Goal: Task Accomplishment & Management: Use online tool/utility

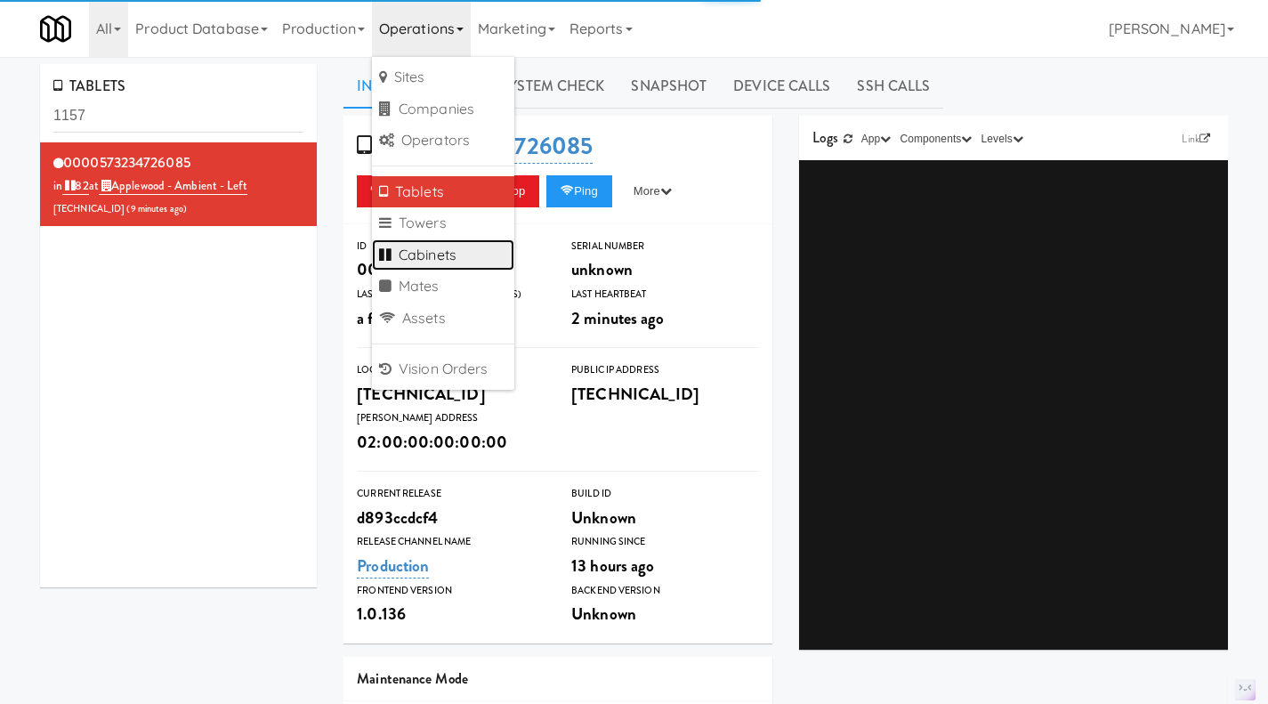
click at [454, 263] on link "Cabinets" at bounding box center [443, 255] width 142 height 32
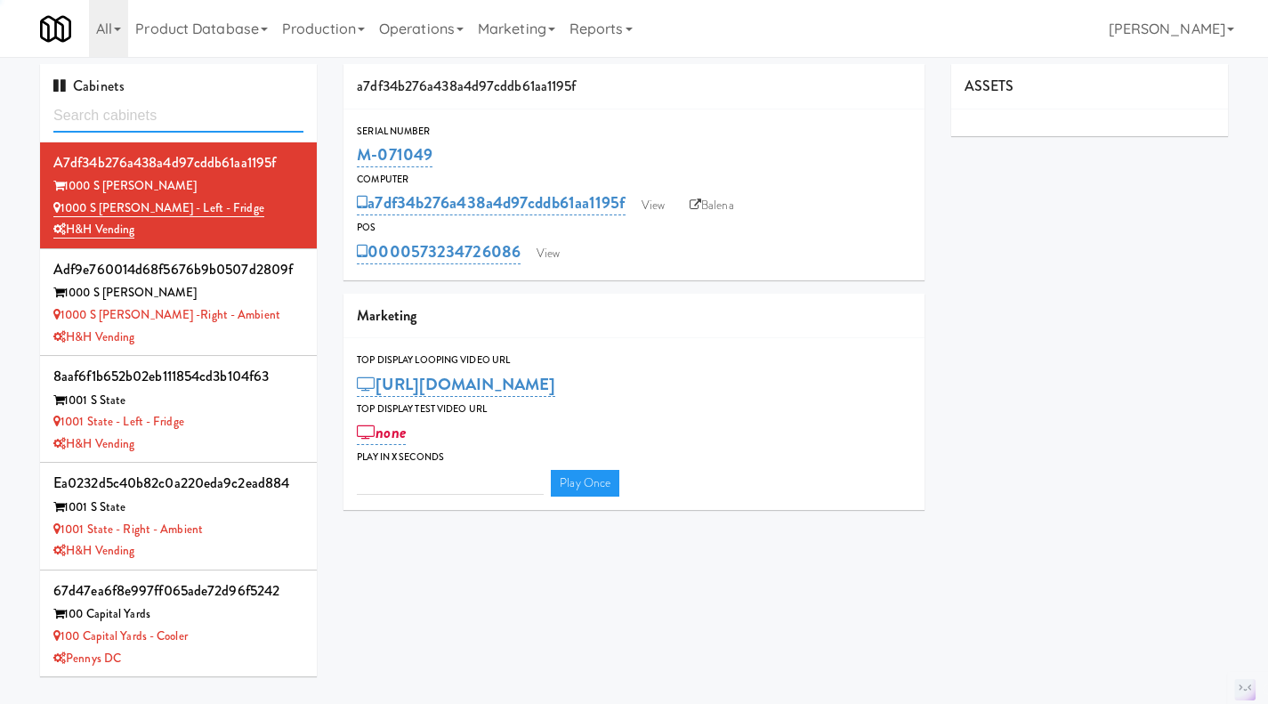
type input "3"
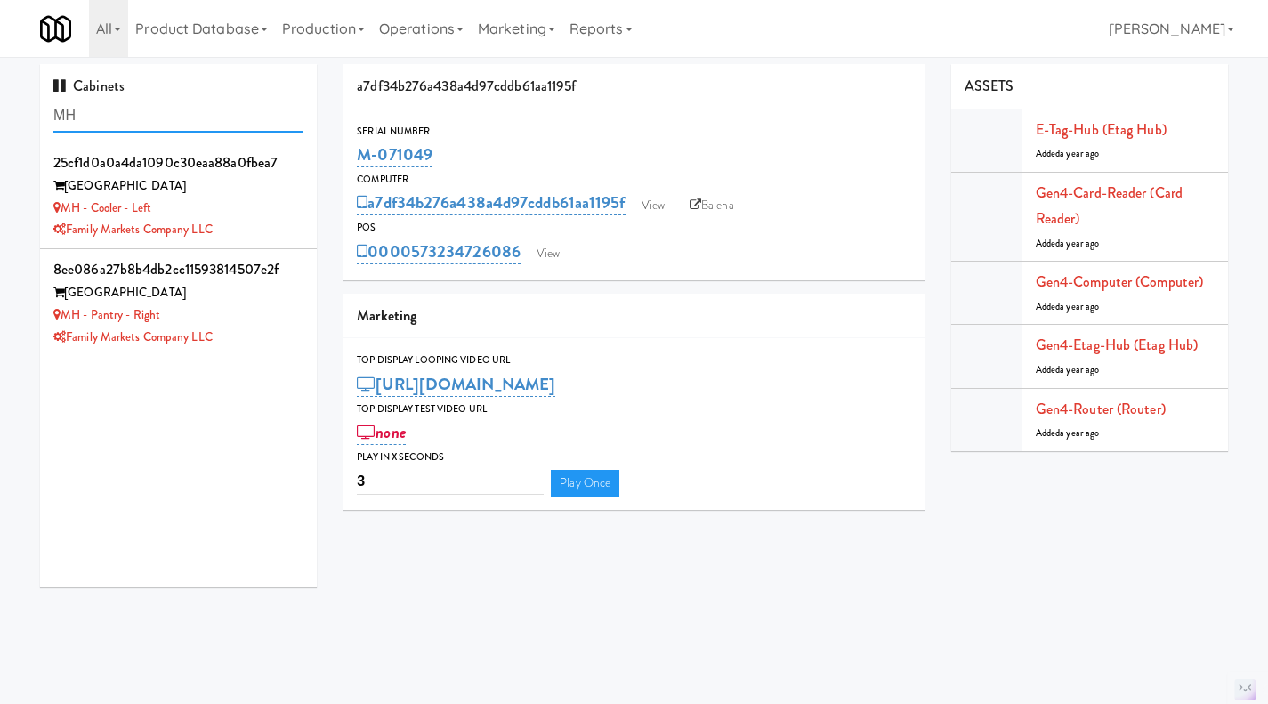
type input "MH"
drag, startPoint x: 268, startPoint y: 207, endPoint x: 284, endPoint y: 215, distance: 17.9
click at [268, 213] on div "MH - Cooler - Left" at bounding box center [178, 208] width 250 height 22
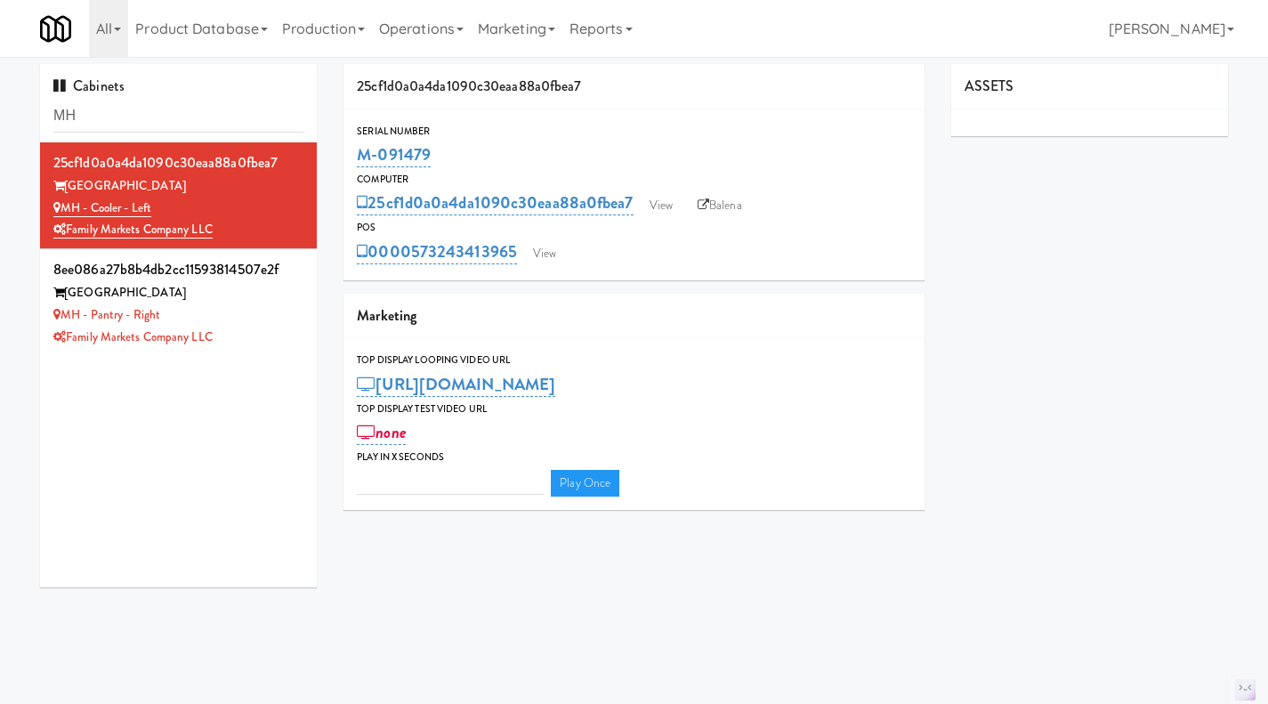
type input "3"
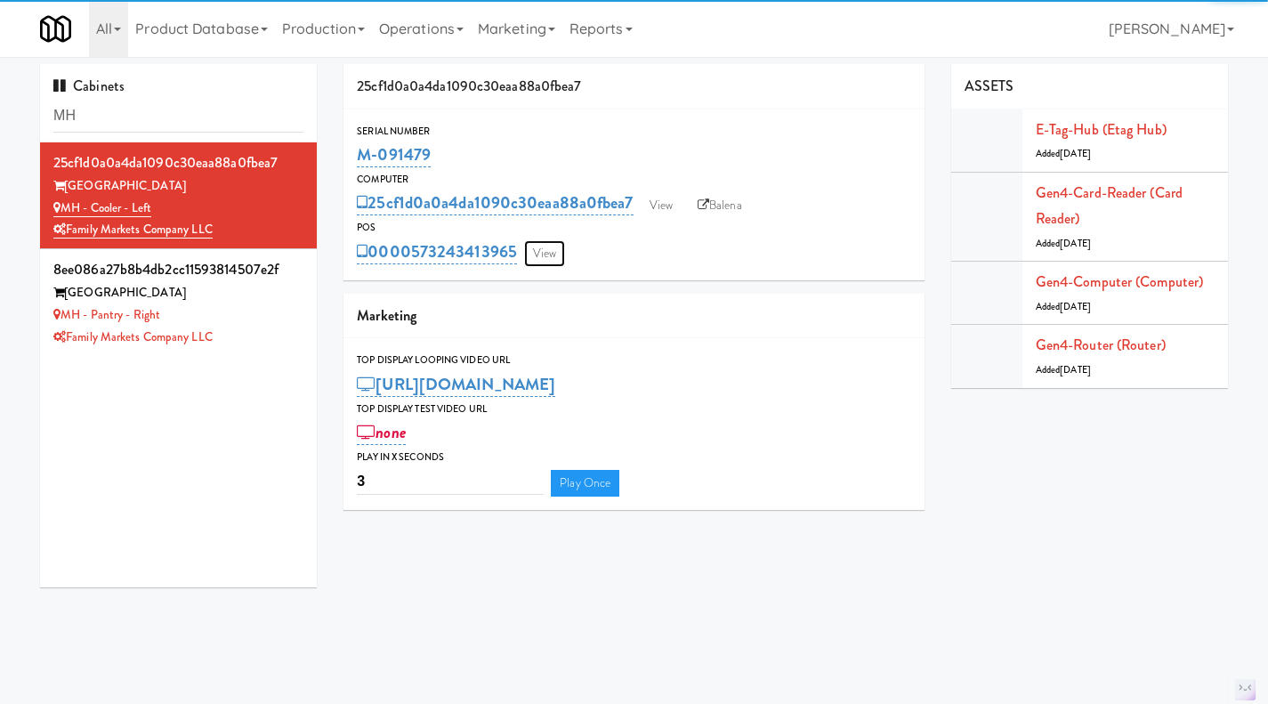
click at [551, 255] on link "View" at bounding box center [544, 253] width 41 height 27
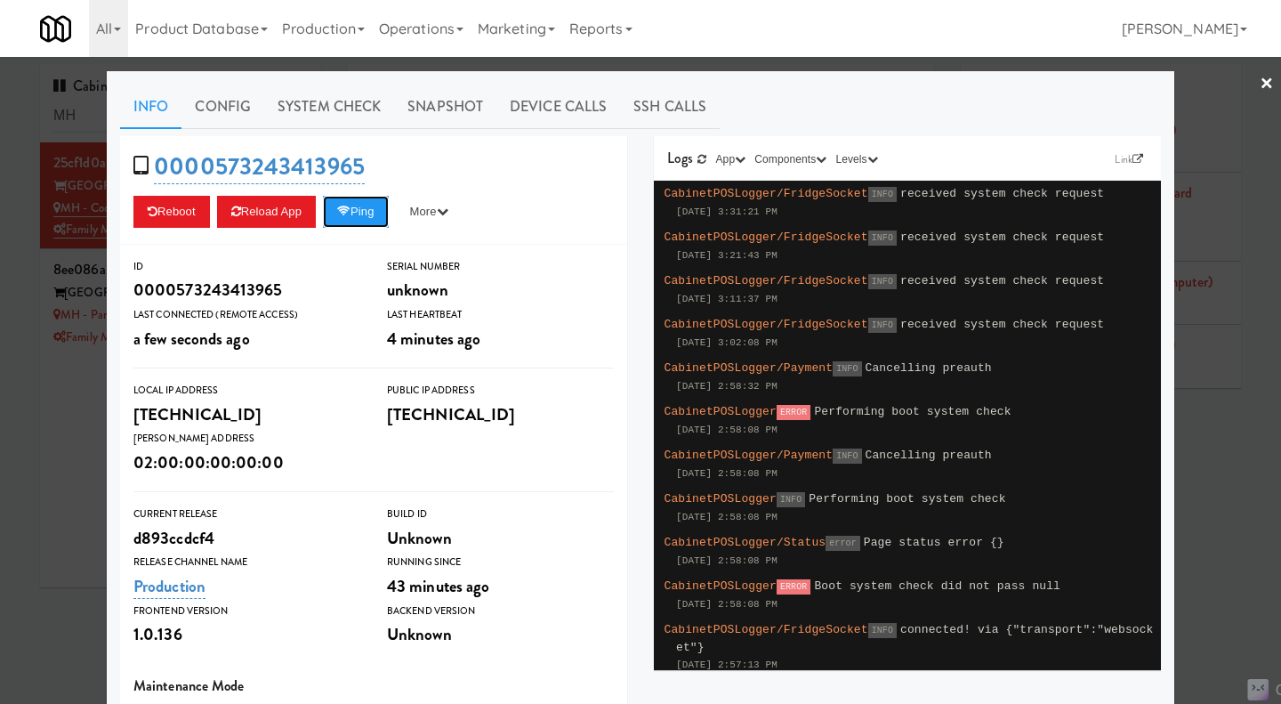
click at [359, 223] on button "Ping" at bounding box center [356, 212] width 66 height 32
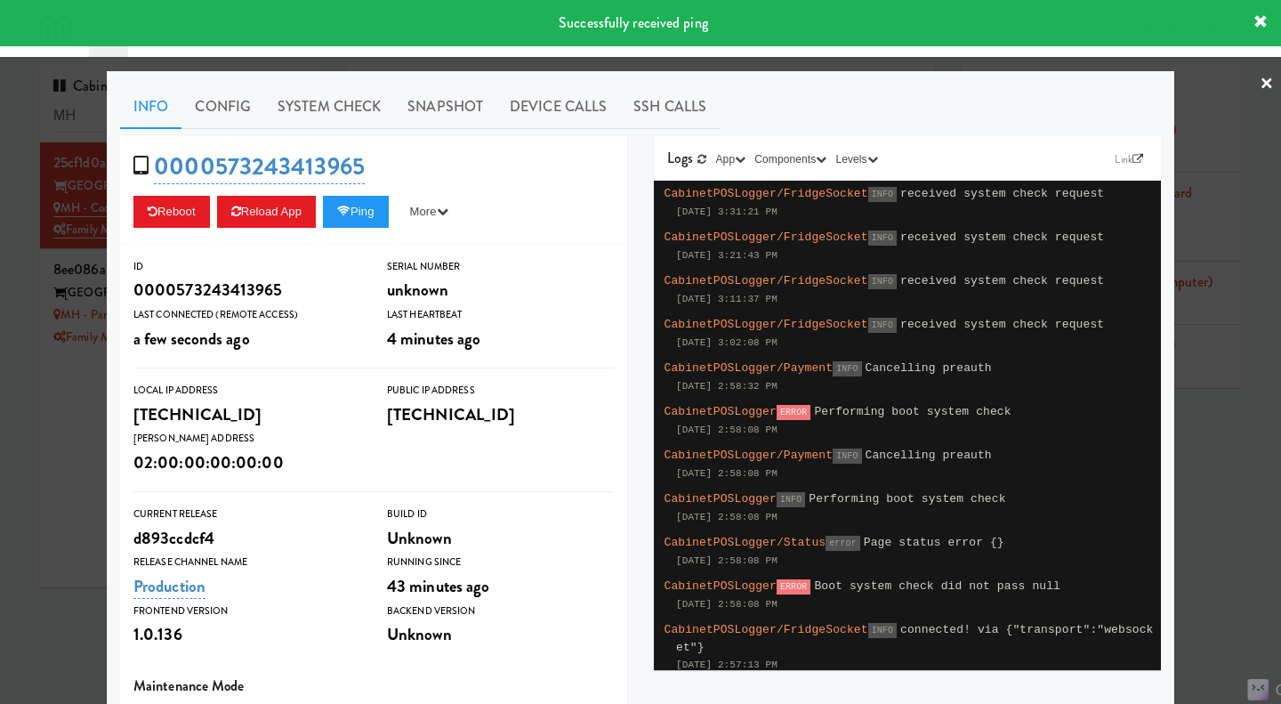
click at [275, 100] on link "System Check" at bounding box center [329, 107] width 130 height 44
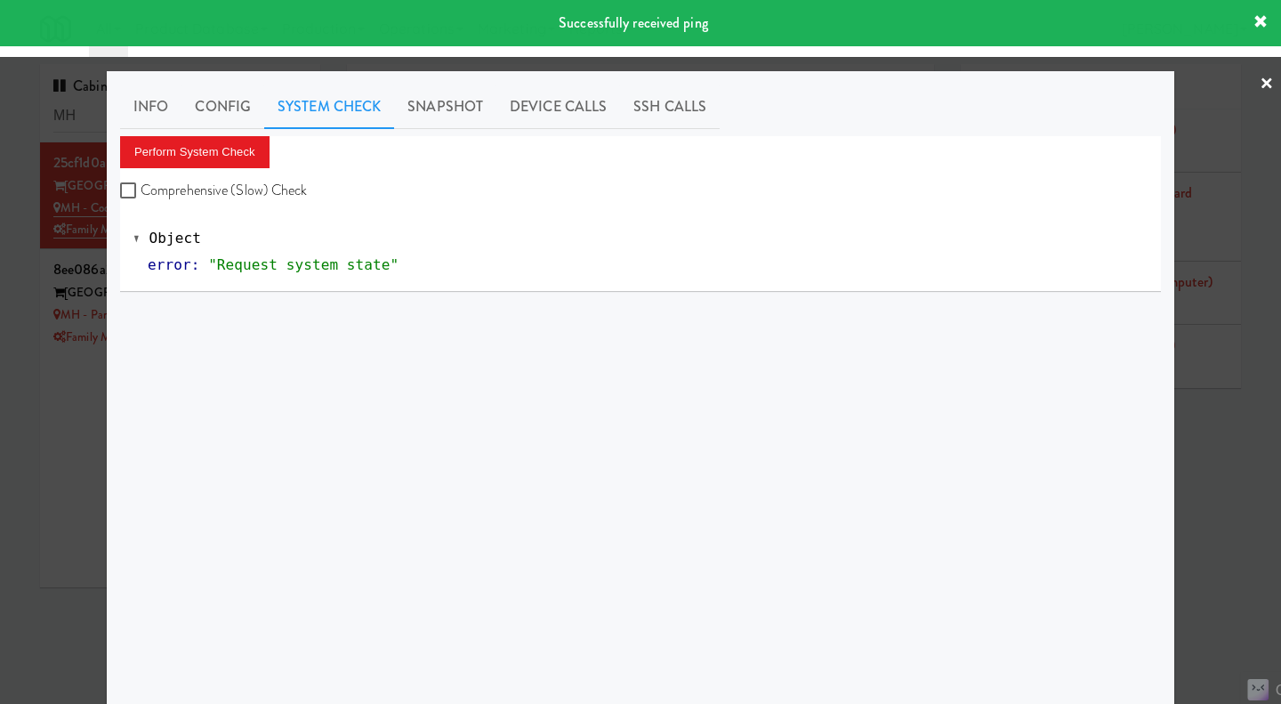
drag, startPoint x: 231, startPoint y: 194, endPoint x: 201, endPoint y: 167, distance: 40.3
click at [230, 194] on label "Comprehensive (Slow) Check" at bounding box center [214, 190] width 188 height 27
click at [141, 194] on input "Comprehensive (Slow) Check" at bounding box center [130, 191] width 20 height 14
checkbox input "true"
click at [195, 157] on button "Perform System Check" at bounding box center [194, 152] width 149 height 32
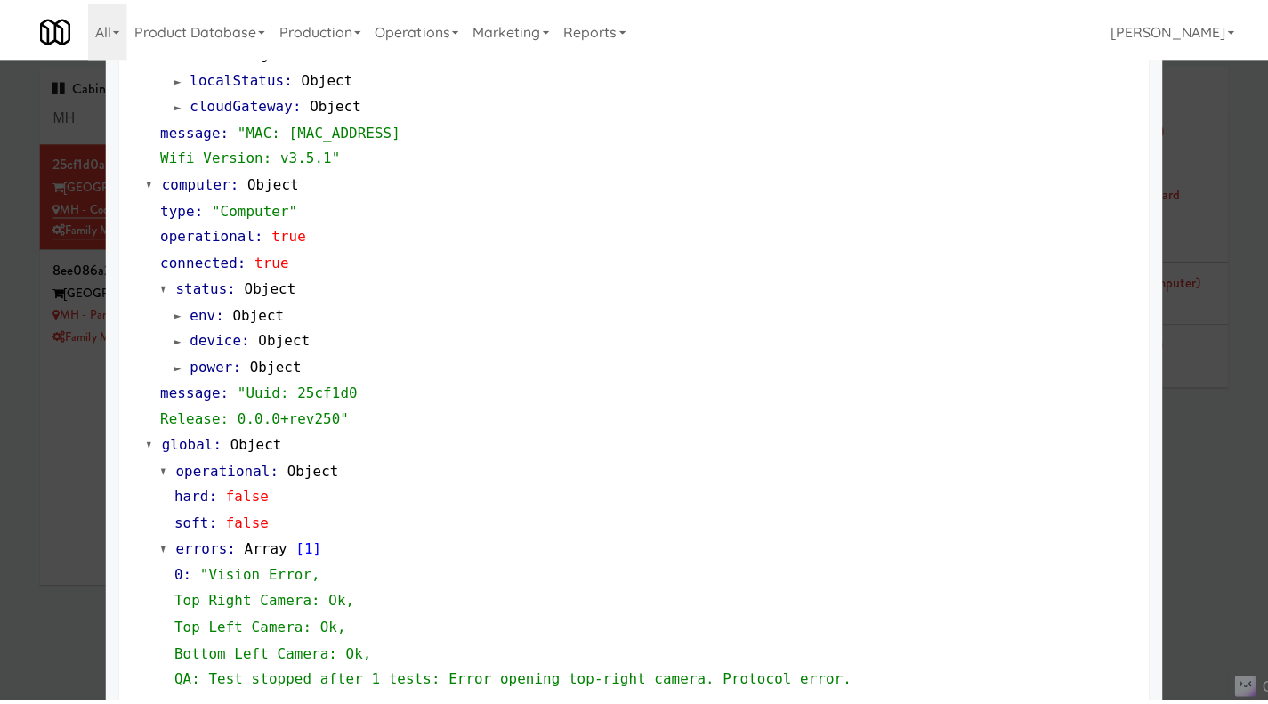
scroll to position [1754, 0]
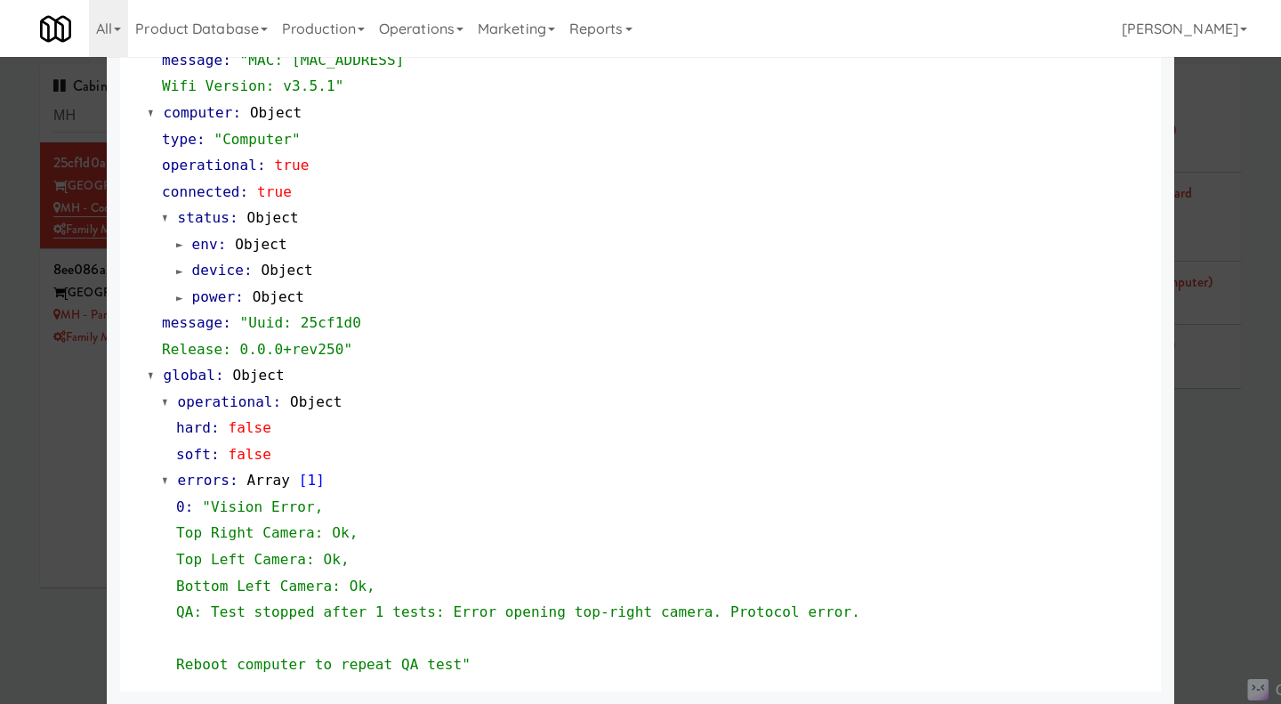
click at [57, 495] on div at bounding box center [640, 352] width 1281 height 704
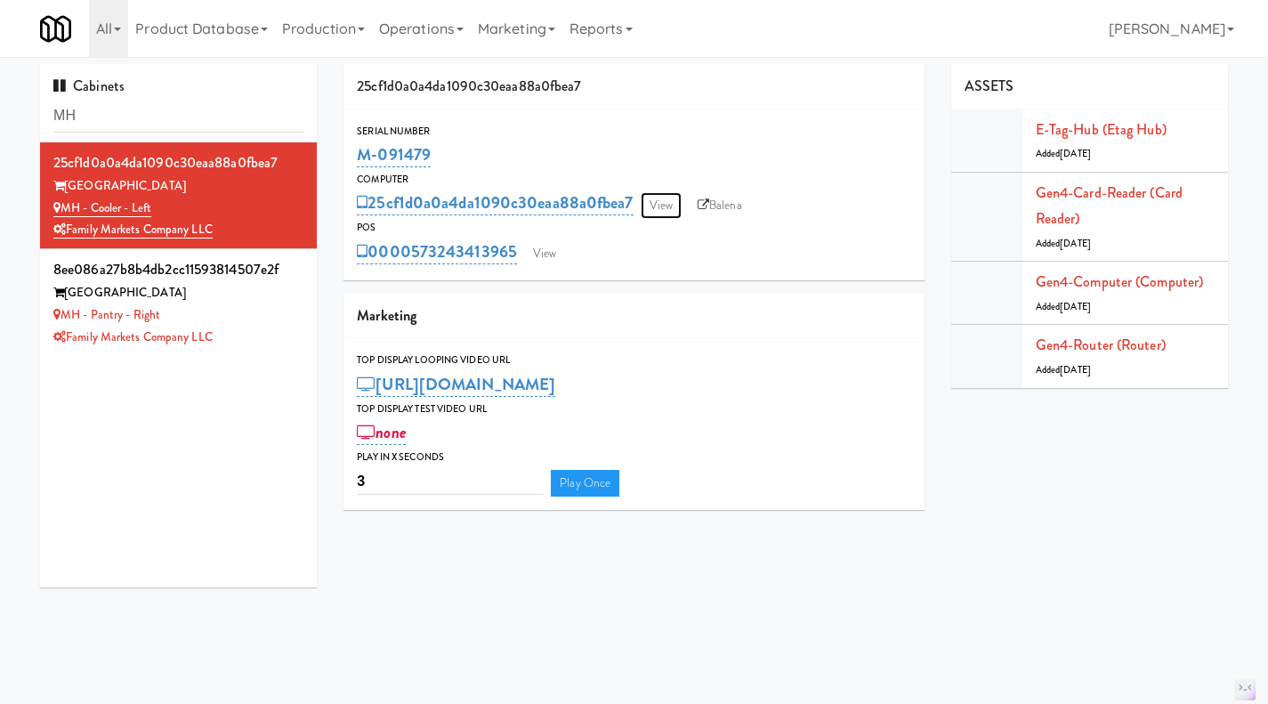
click at [652, 193] on link "View" at bounding box center [660, 205] width 41 height 27
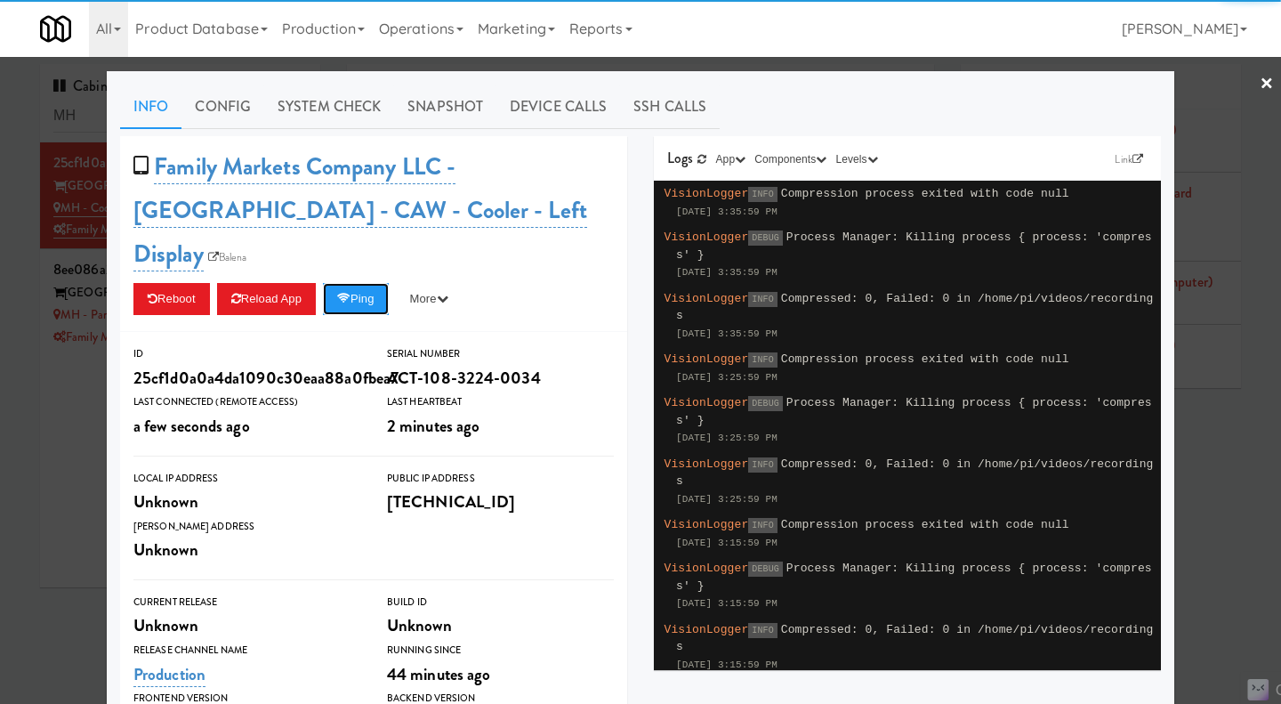
click at [358, 283] on button "Ping" at bounding box center [356, 299] width 66 height 32
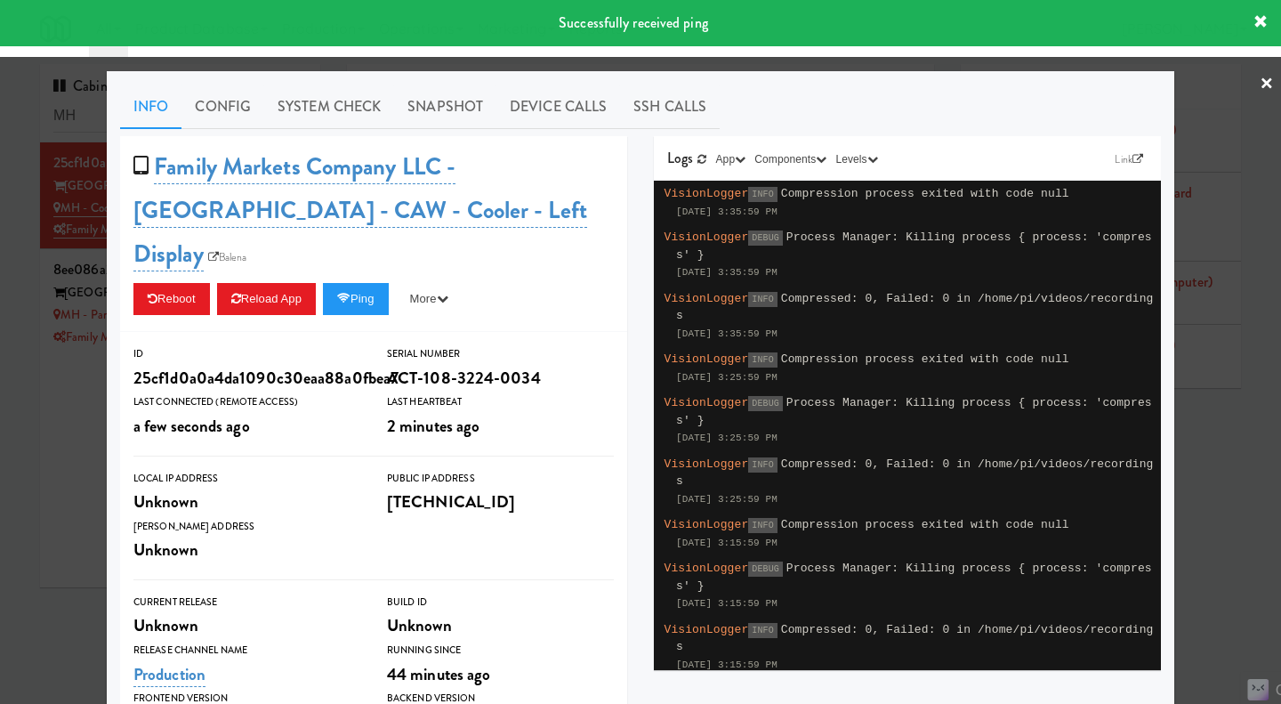
click at [75, 432] on div at bounding box center [640, 352] width 1281 height 704
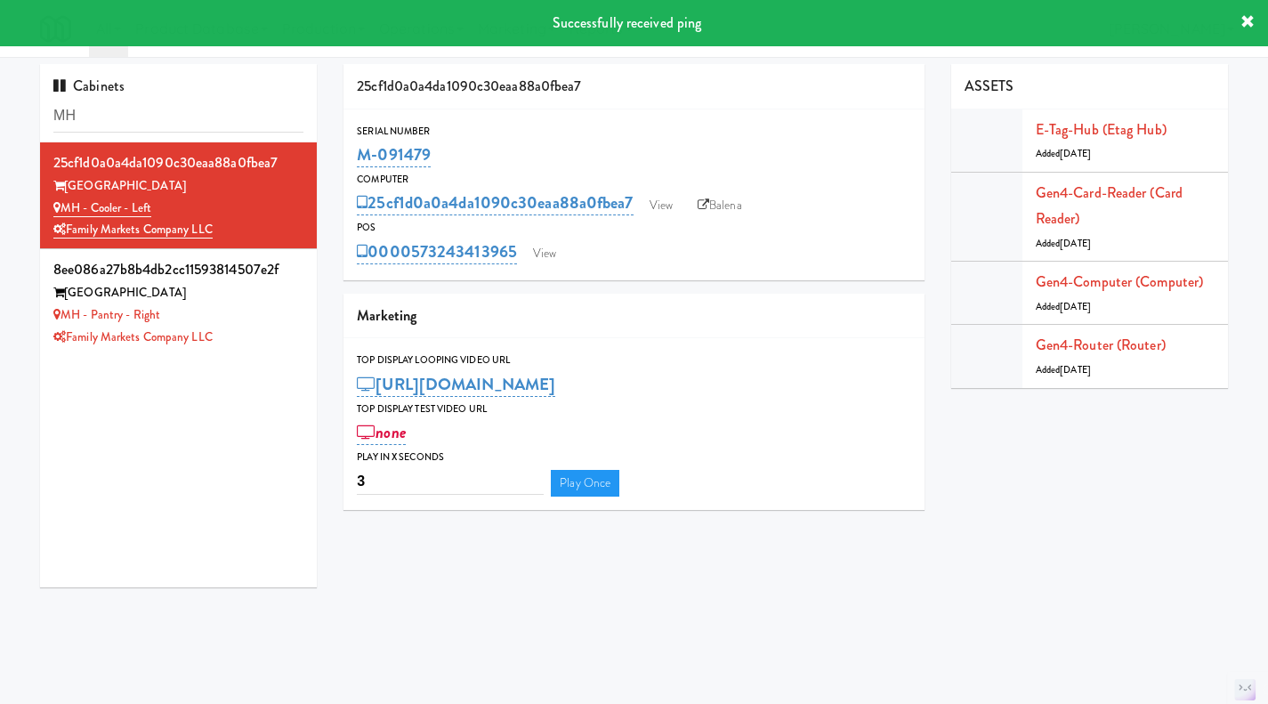
click at [261, 321] on div "MH - Pantry - Right" at bounding box center [178, 315] width 250 height 22
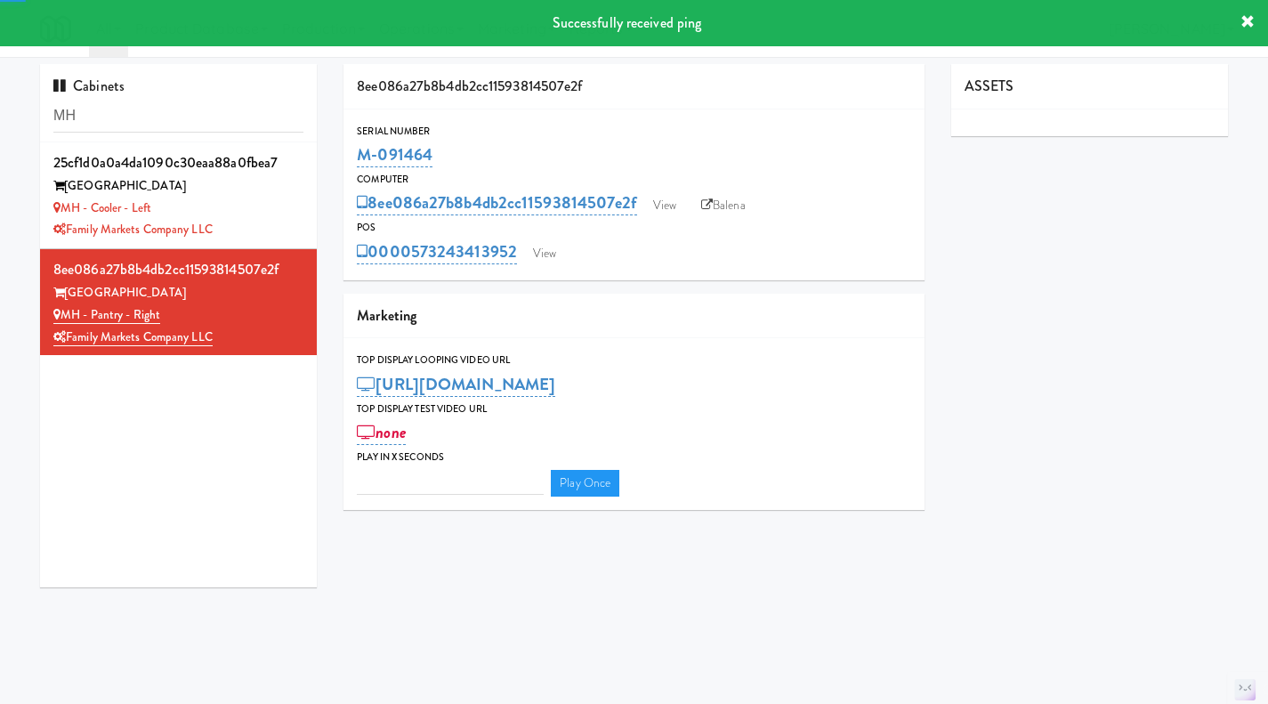
type input "3"
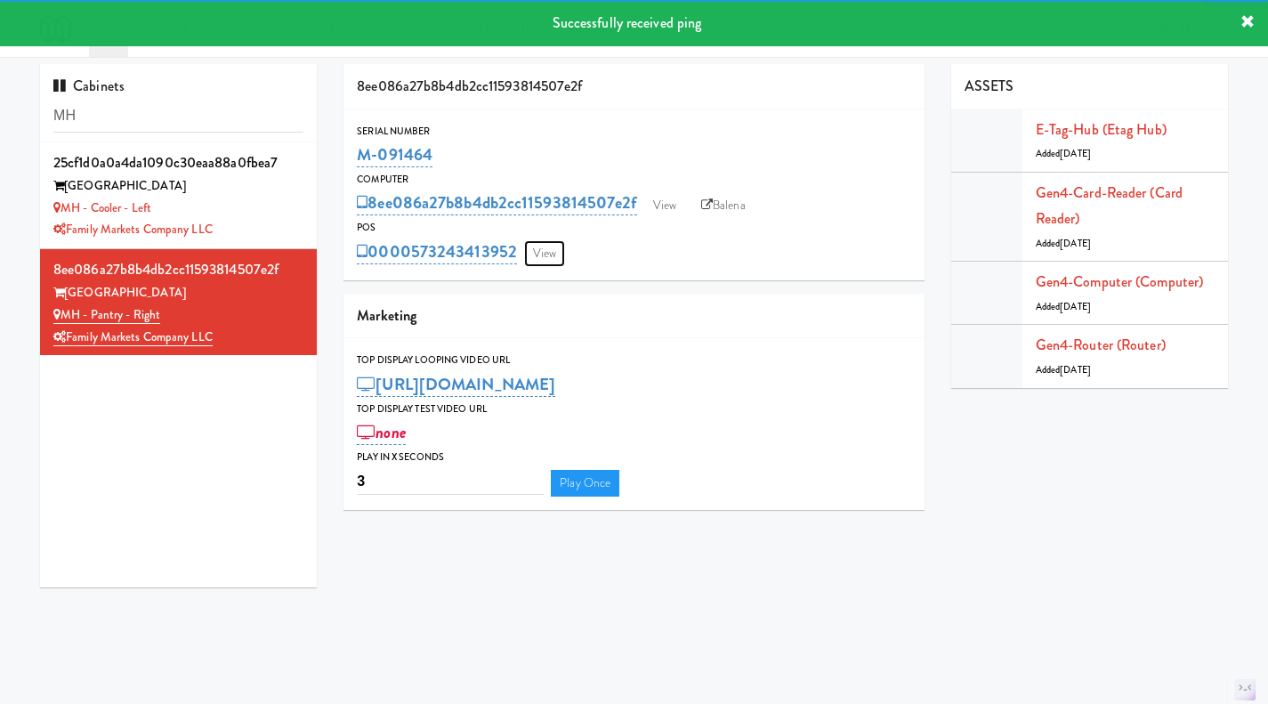
click at [552, 240] on link "View" at bounding box center [544, 253] width 41 height 27
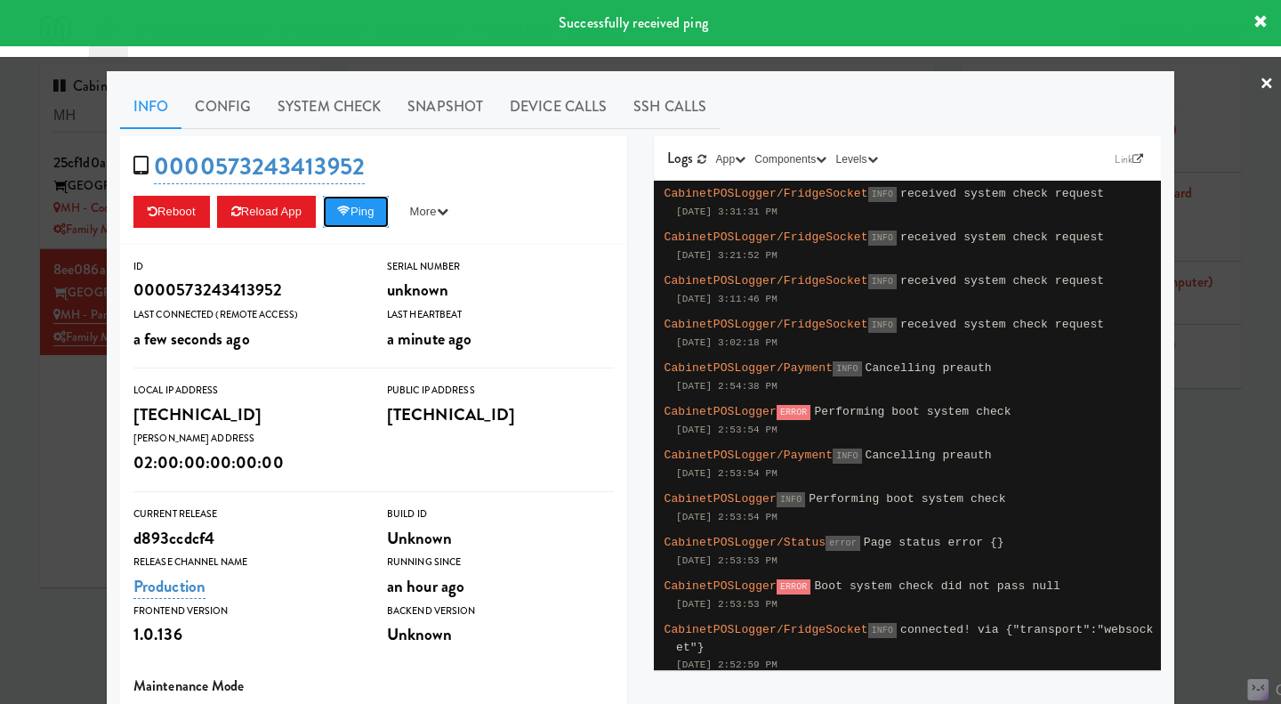
click at [365, 218] on button "Ping" at bounding box center [356, 212] width 66 height 32
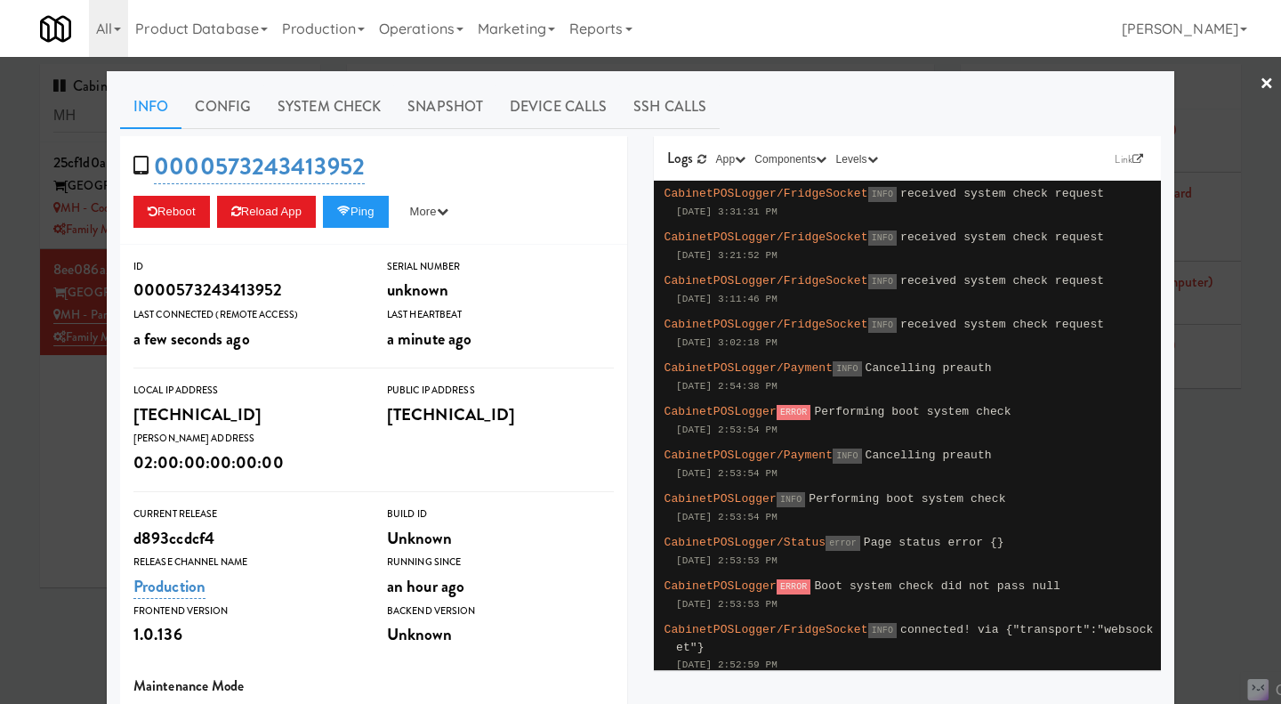
click at [326, 111] on link "System Check" at bounding box center [329, 107] width 130 height 44
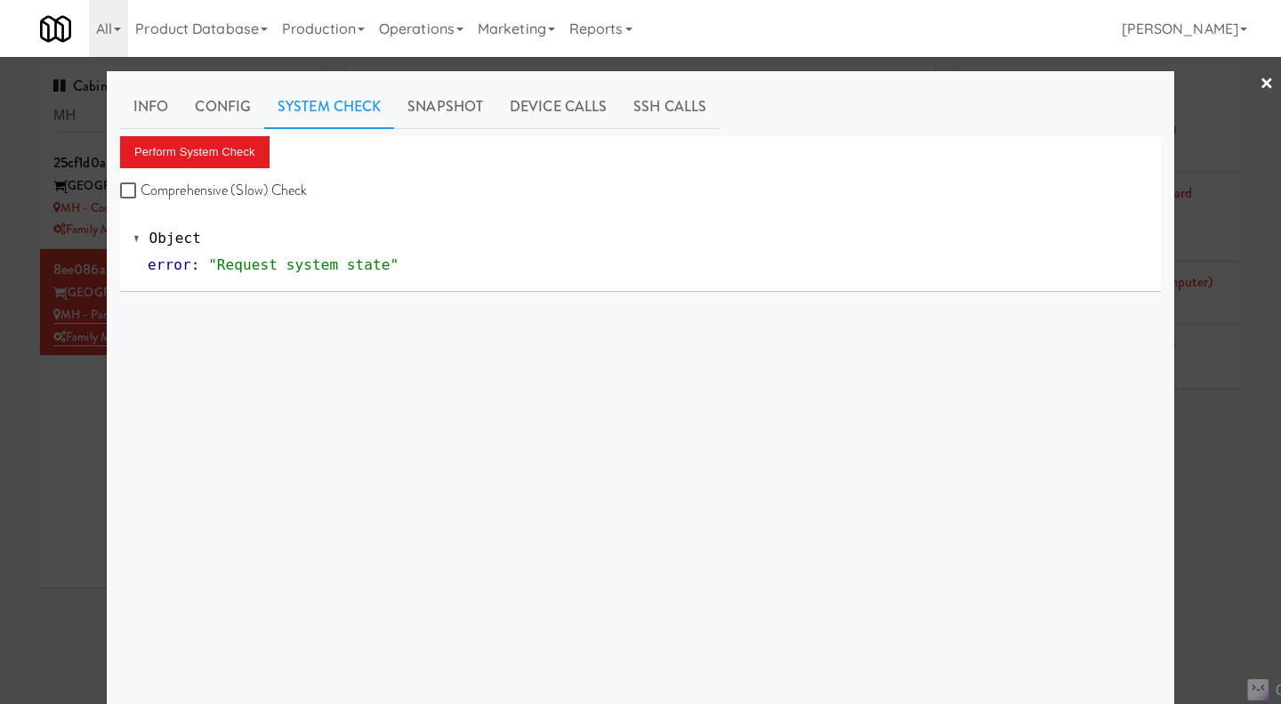
click at [242, 205] on div "Perform System Check Comprehensive (Slow) Check Object error : "Request system …" at bounding box center [640, 214] width 1041 height 156
click at [232, 193] on label "Comprehensive (Slow) Check" at bounding box center [214, 190] width 188 height 27
click at [141, 193] on input "Comprehensive (Slow) Check" at bounding box center [130, 191] width 20 height 14
checkbox input "true"
click at [222, 173] on div "Perform System Check Comprehensive (Slow) Check" at bounding box center [640, 170] width 1041 height 68
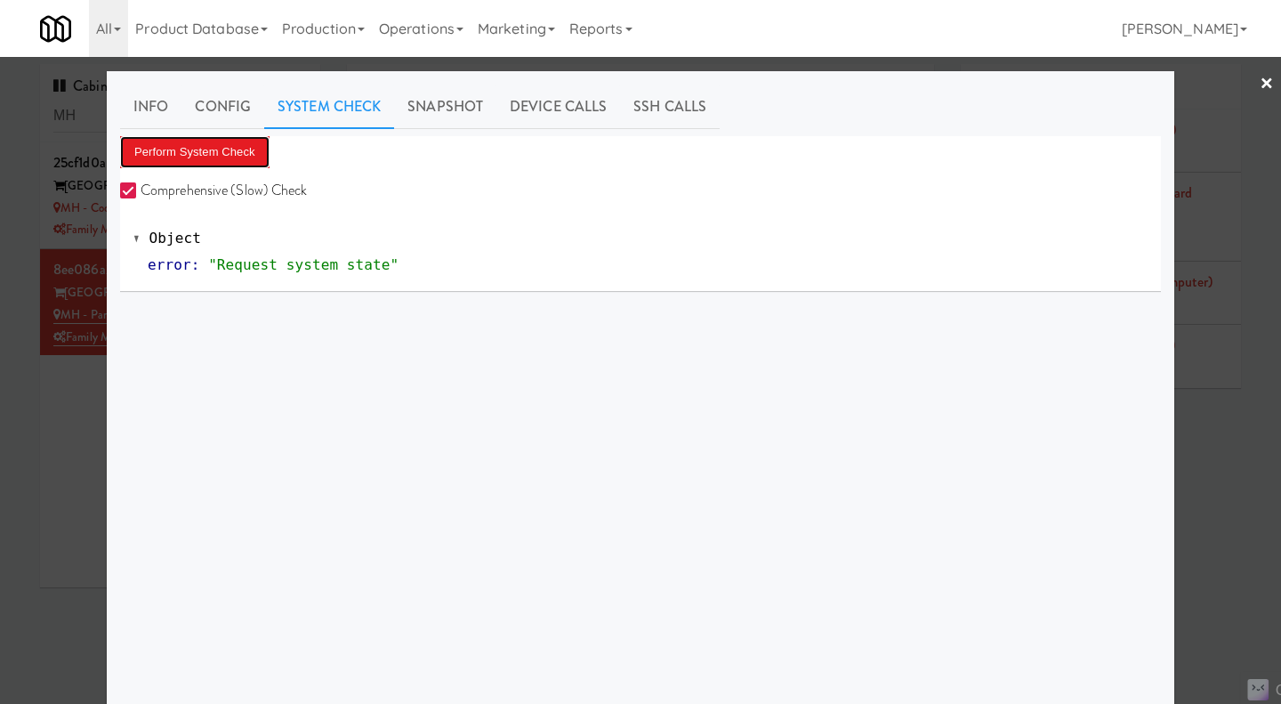
click at [206, 167] on button "Perform System Check" at bounding box center [194, 152] width 149 height 32
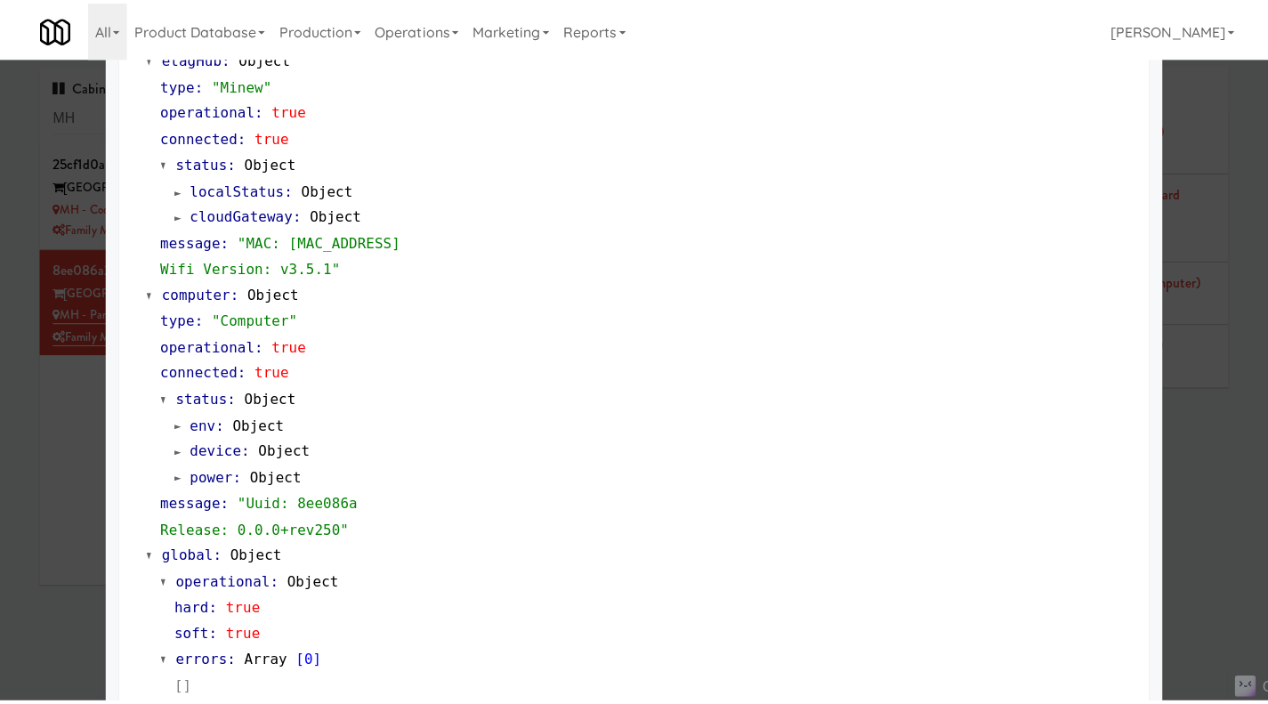
scroll to position [1492, 0]
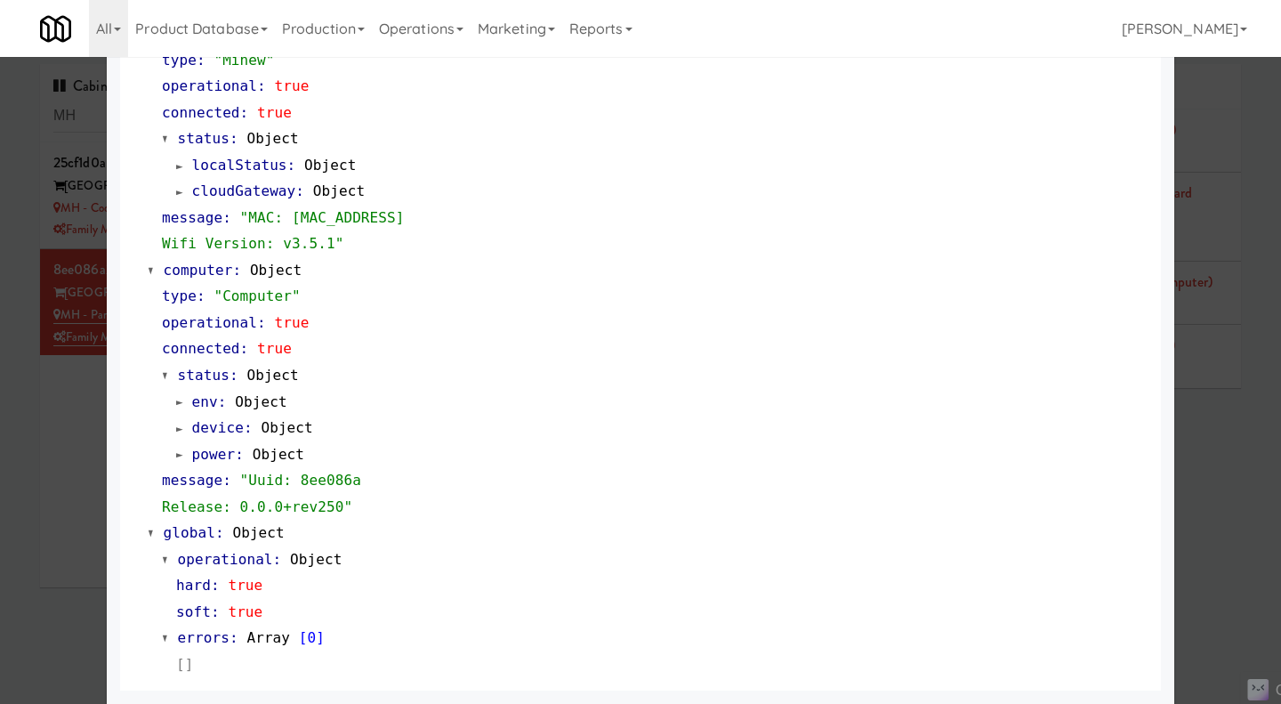
click at [75, 483] on div at bounding box center [640, 352] width 1281 height 704
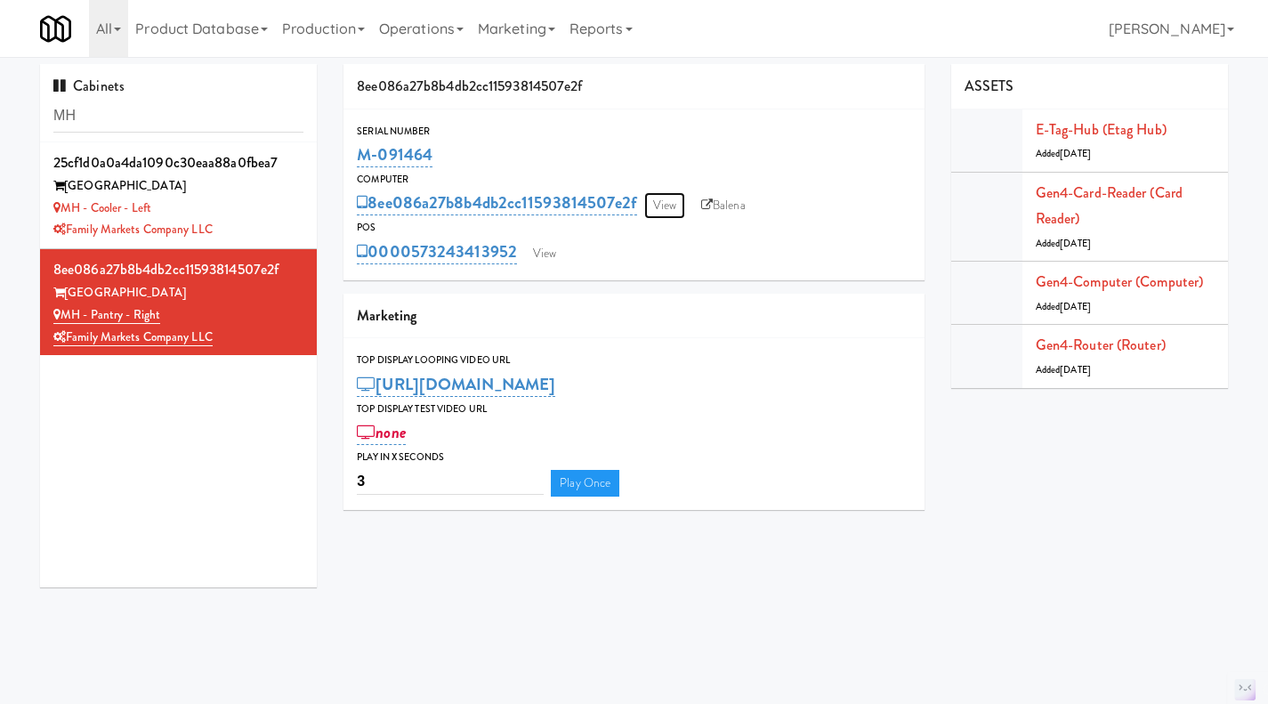
click at [668, 208] on link "View" at bounding box center [664, 205] width 41 height 27
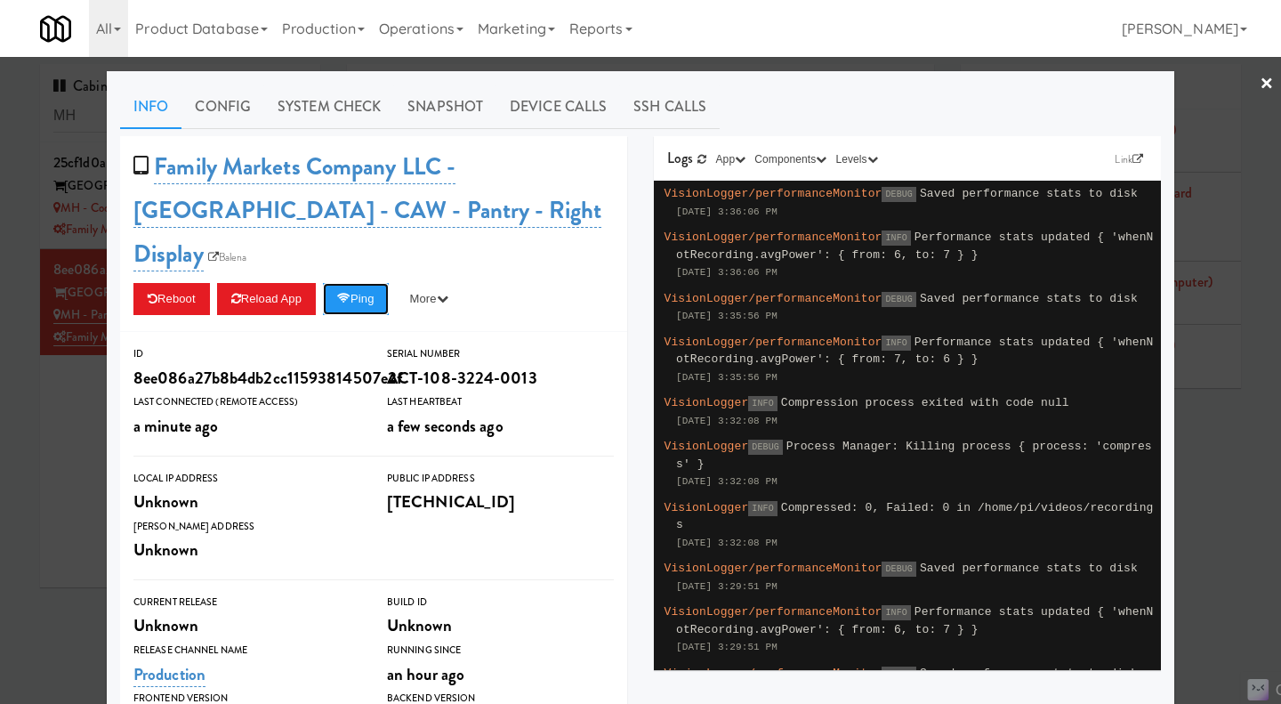
click at [372, 283] on button "Ping" at bounding box center [356, 299] width 66 height 32
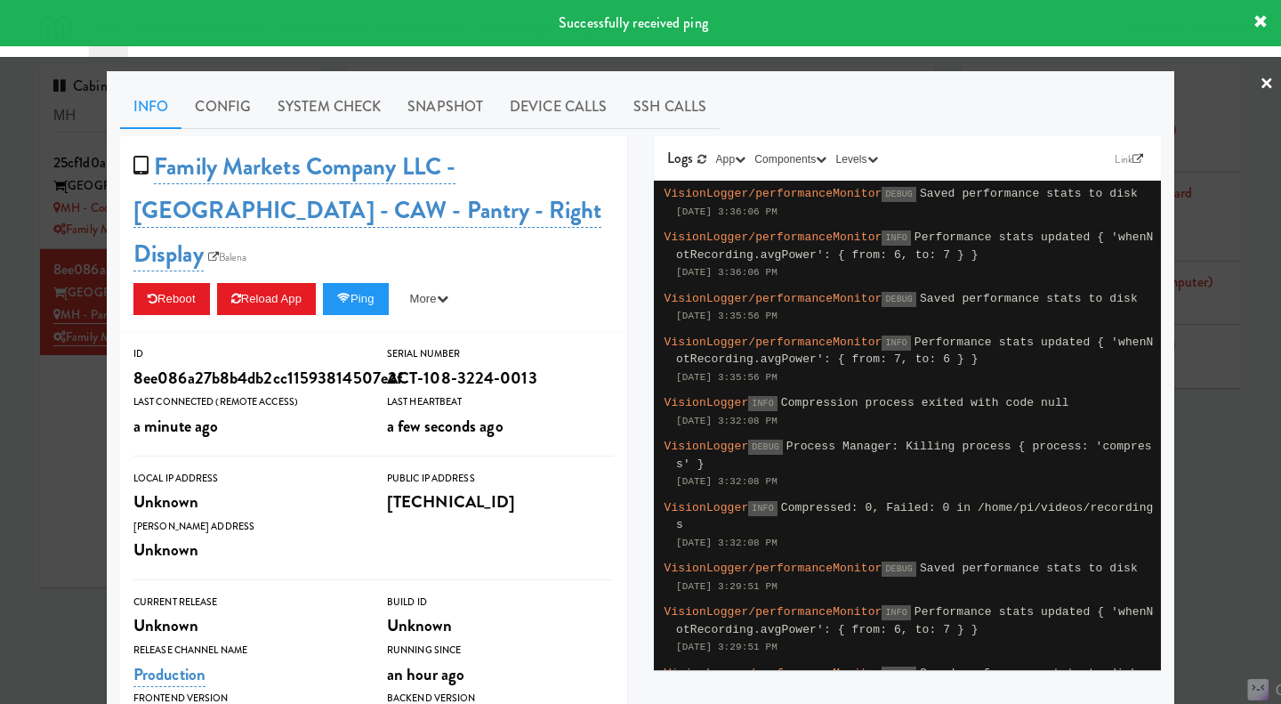
click at [32, 425] on div at bounding box center [640, 352] width 1281 height 704
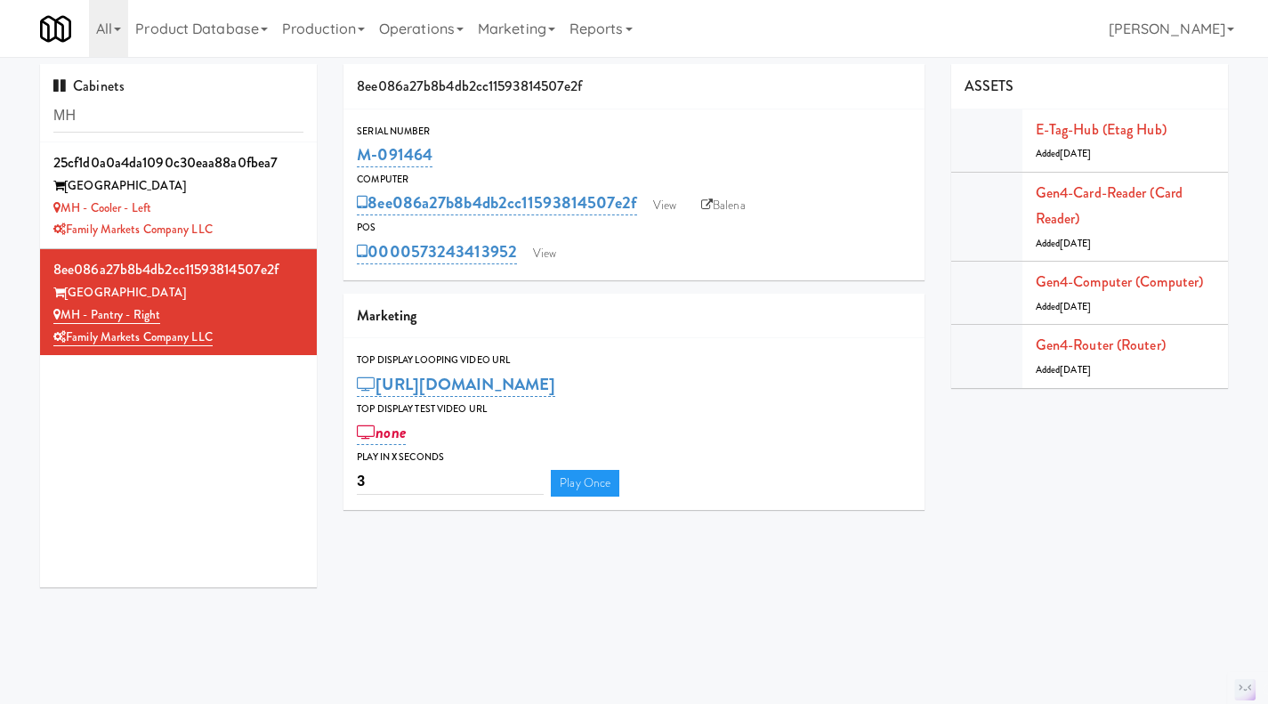
drag, startPoint x: 448, startPoint y: 144, endPoint x: 359, endPoint y: 150, distance: 90.1
click at [359, 150] on div "M-091464" at bounding box center [634, 155] width 554 height 30
copy link "M-091464"
click at [254, 213] on div "MH - Cooler - Left" at bounding box center [178, 208] width 250 height 22
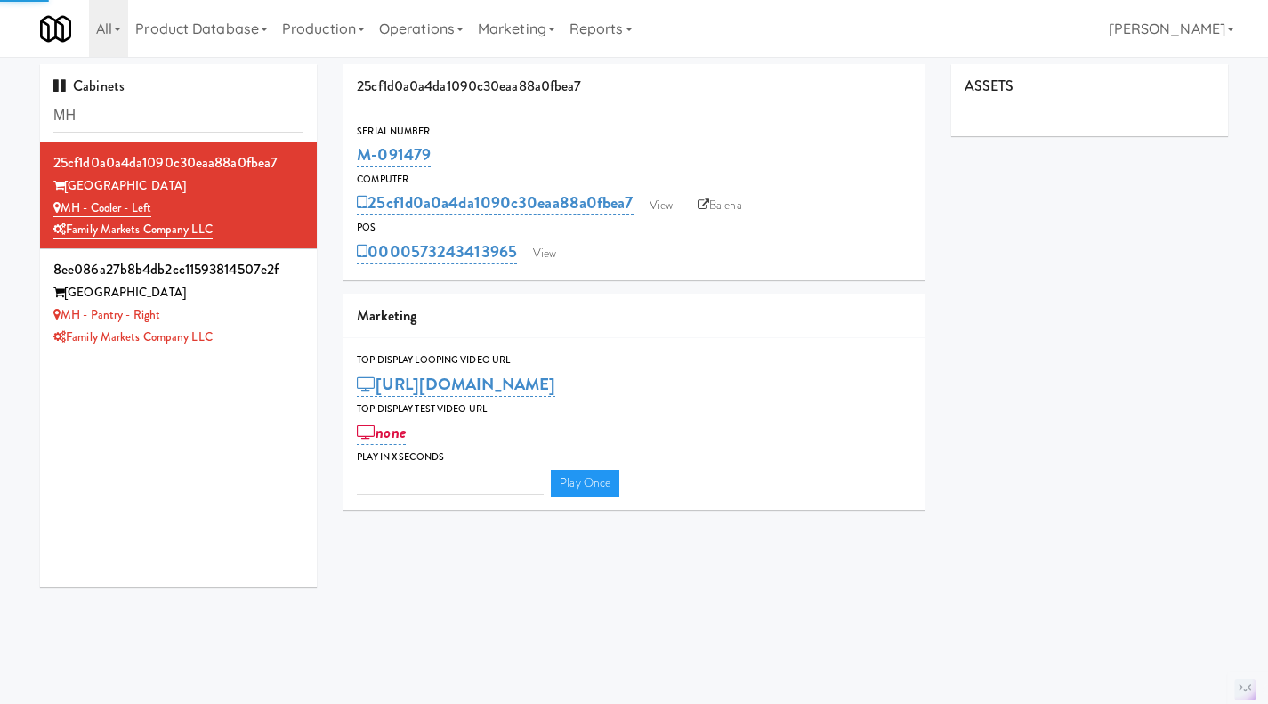
type input "3"
drag, startPoint x: 475, startPoint y: 145, endPoint x: 345, endPoint y: 160, distance: 130.8
click at [345, 160] on div "Serial Number M-091479" at bounding box center [633, 147] width 581 height 48
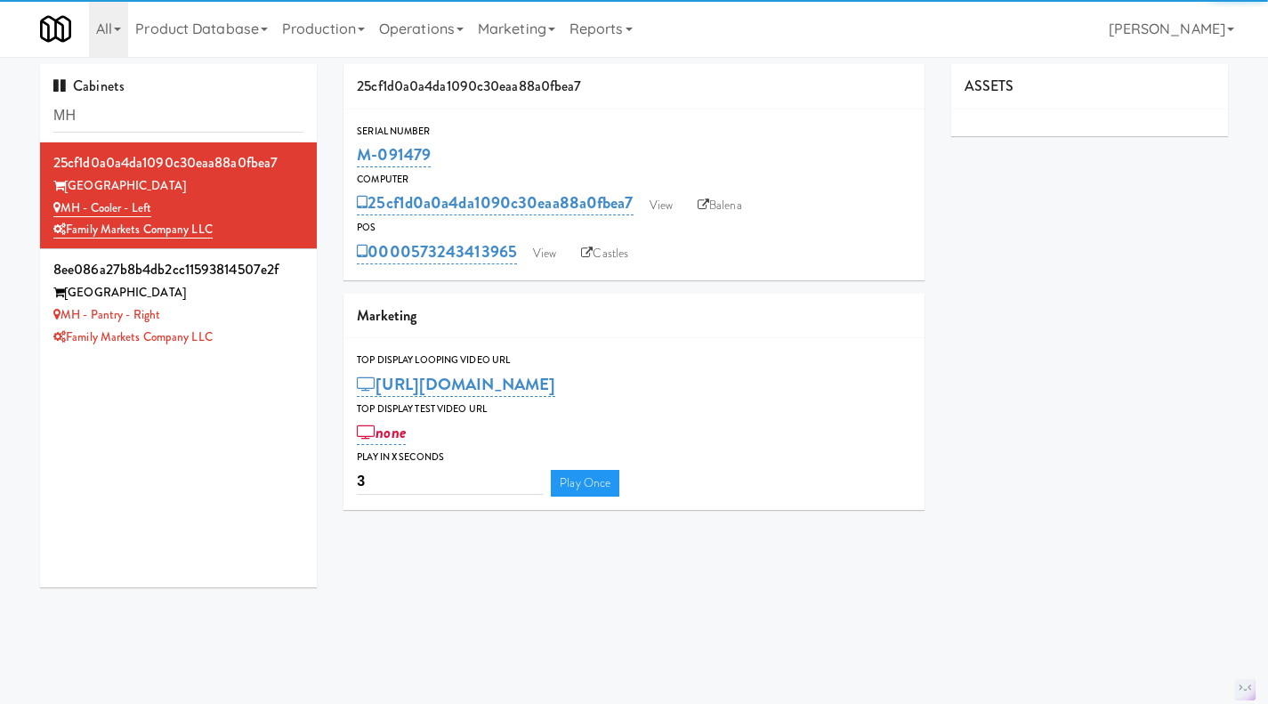
copy link "M-091479"
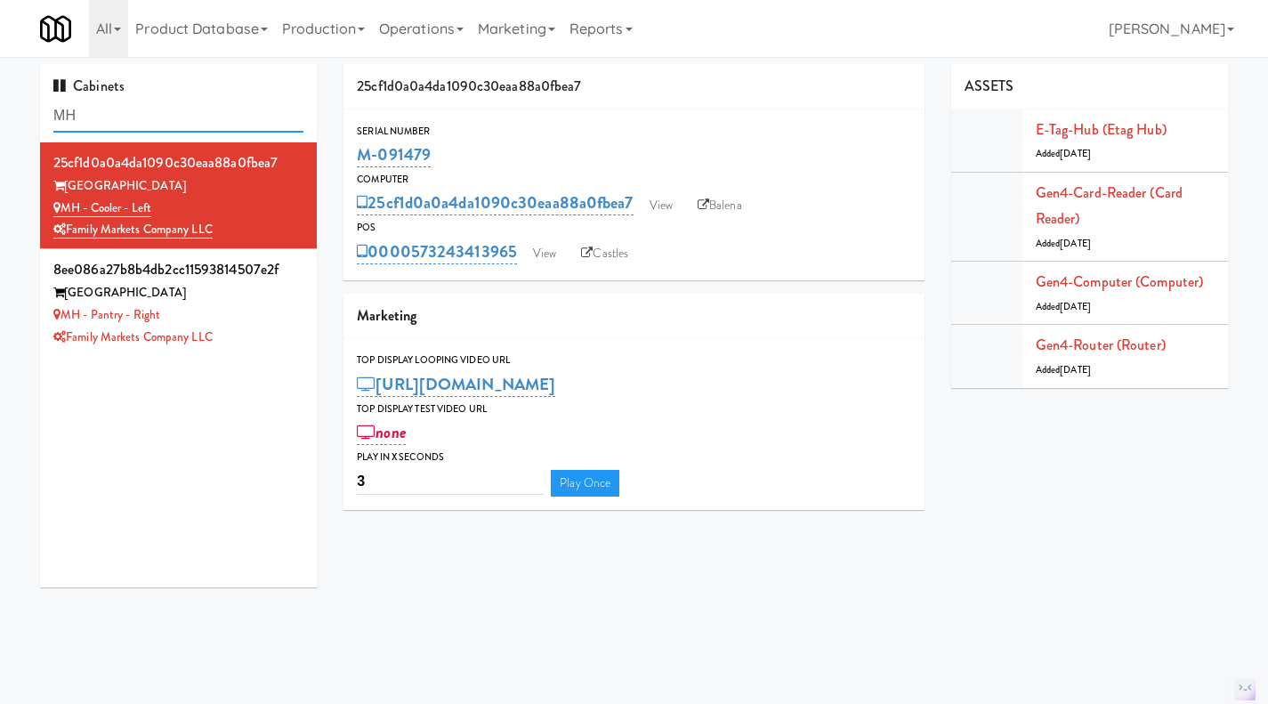
click at [230, 111] on input "MH" at bounding box center [178, 116] width 250 height 33
paste input "-126975"
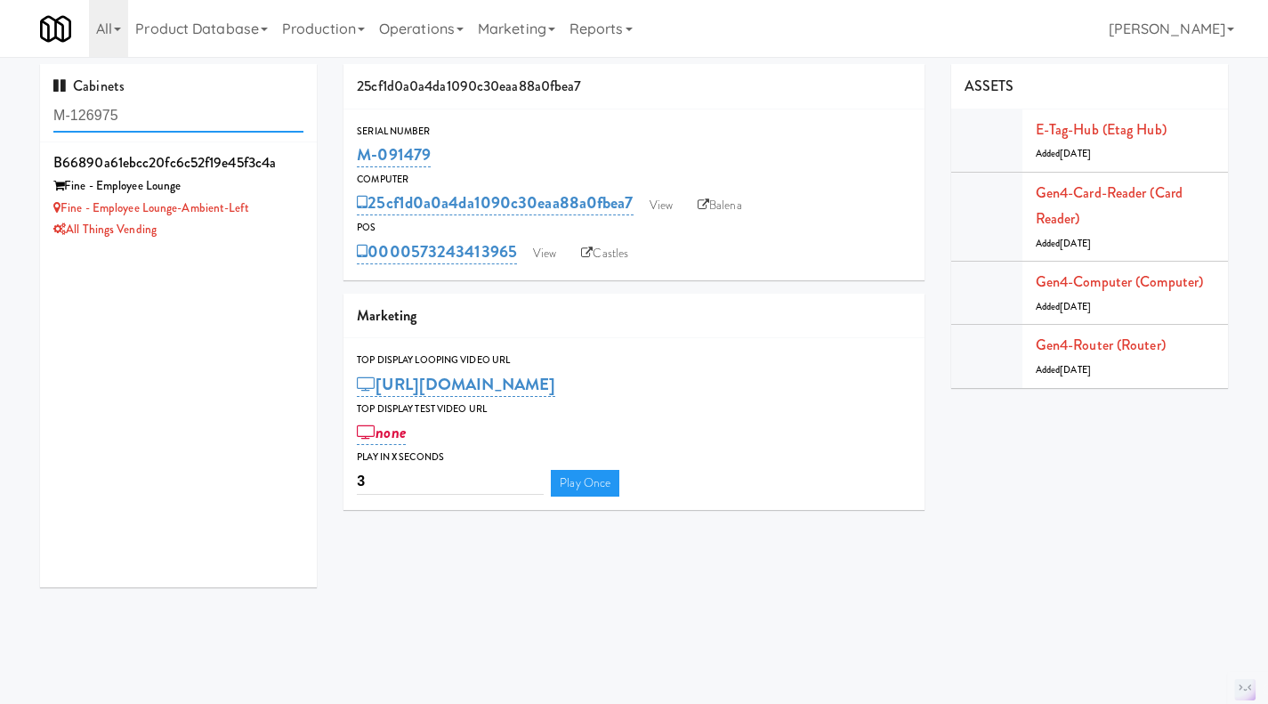
type input "M-126975"
click at [268, 231] on div "All Things Vending" at bounding box center [178, 230] width 250 height 22
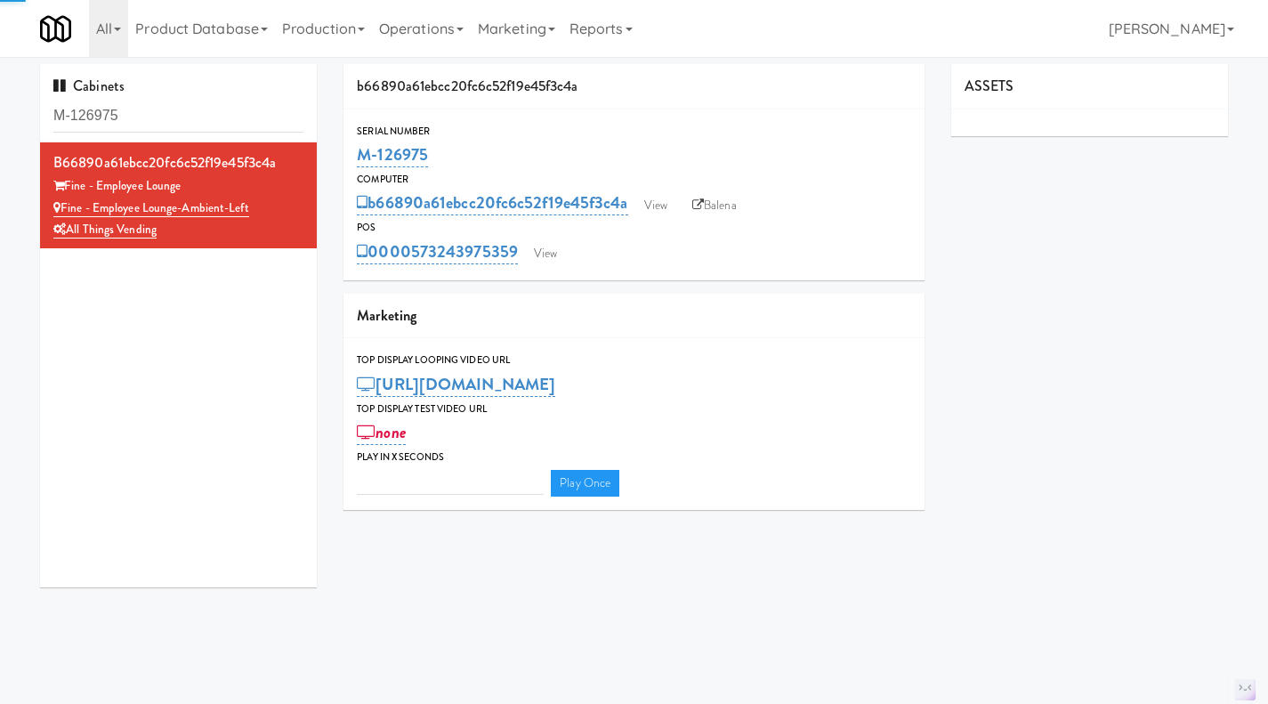
type input "3"
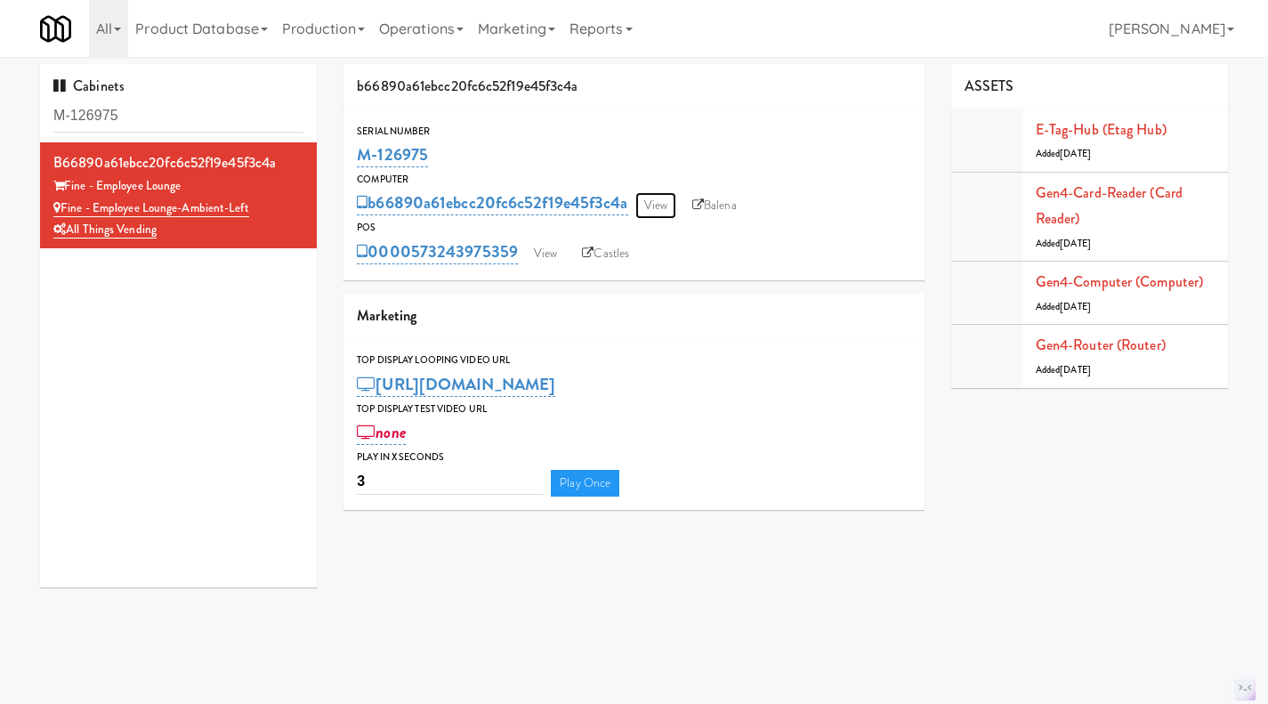
click at [667, 201] on link "View" at bounding box center [655, 205] width 41 height 27
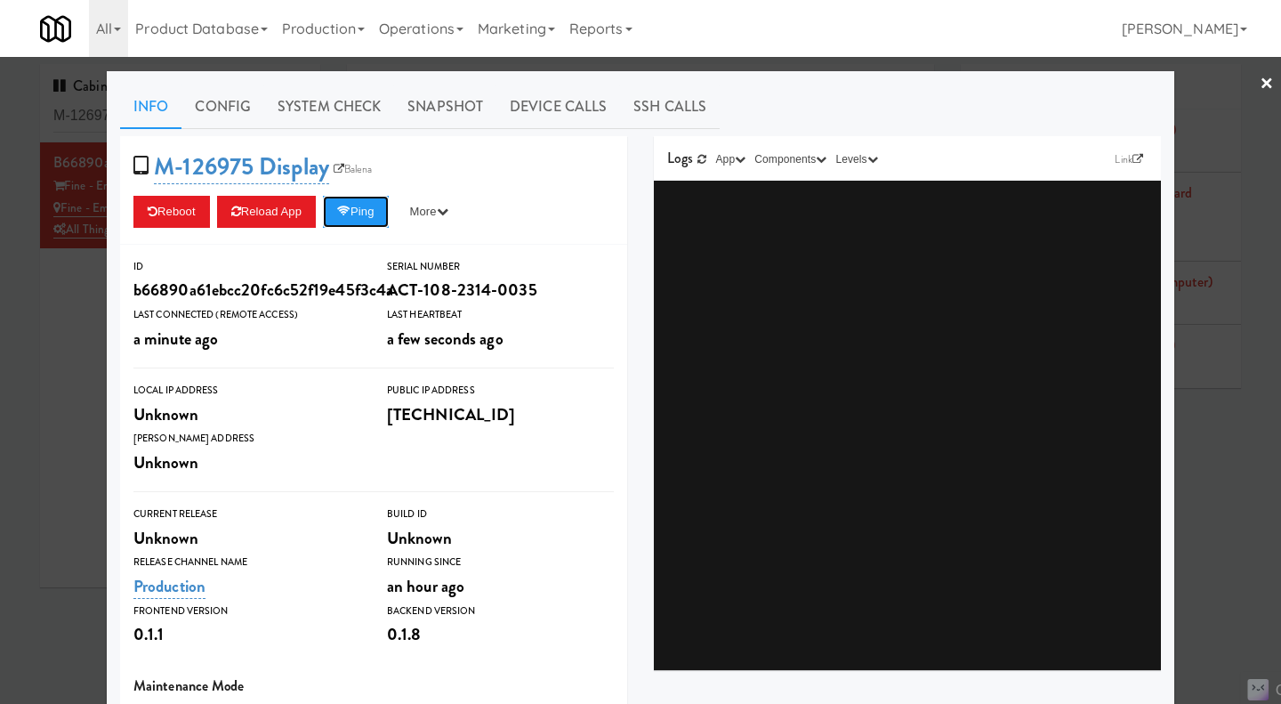
click at [350, 213] on icon at bounding box center [343, 211] width 13 height 12
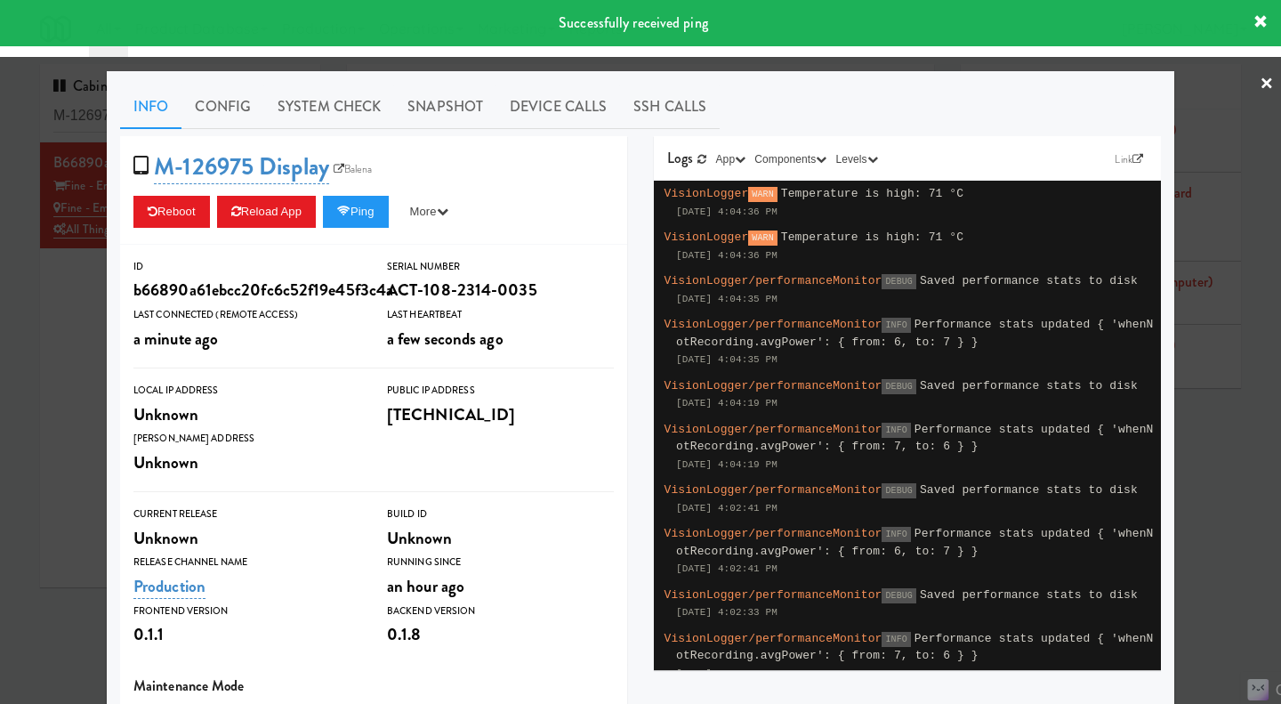
click at [63, 388] on div at bounding box center [640, 352] width 1281 height 704
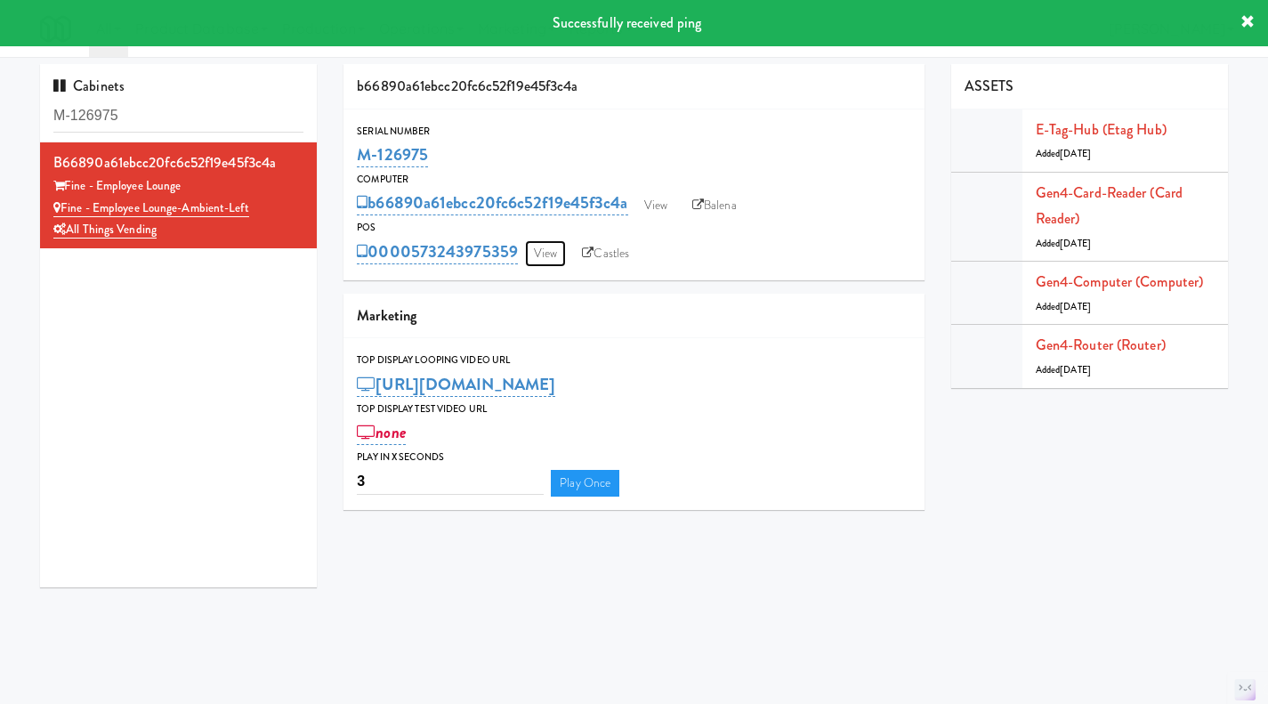
click at [542, 249] on link "View" at bounding box center [545, 253] width 41 height 27
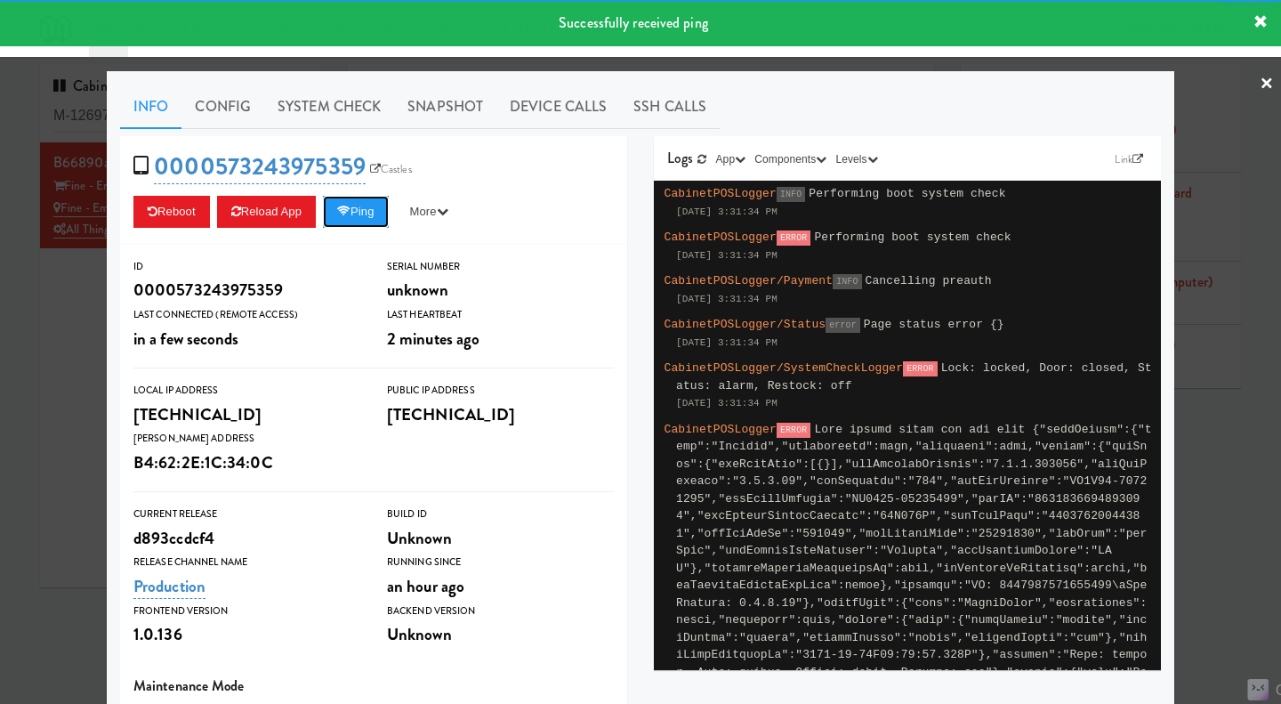
click at [368, 213] on button "Ping" at bounding box center [356, 212] width 66 height 32
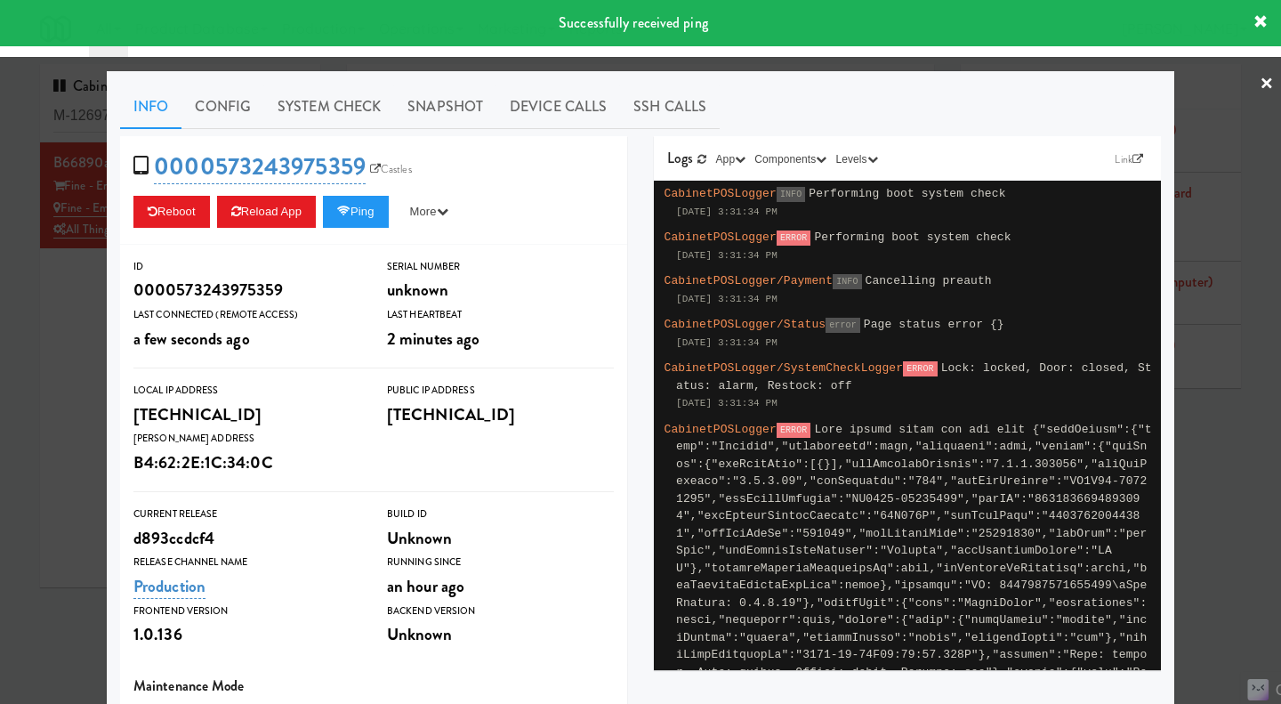
click at [319, 107] on link "System Check" at bounding box center [329, 107] width 130 height 44
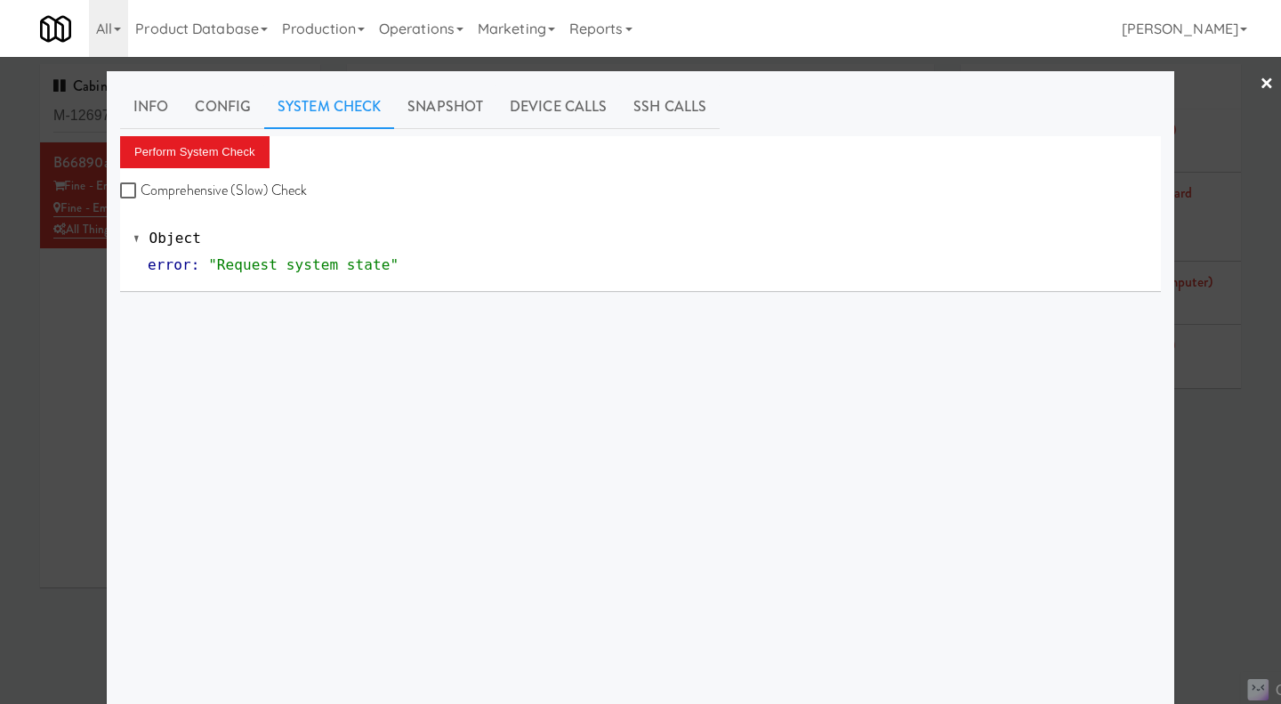
click at [217, 188] on label "Comprehensive (Slow) Check" at bounding box center [214, 190] width 188 height 27
click at [141, 188] on input "Comprehensive (Slow) Check" at bounding box center [130, 191] width 20 height 14
checkbox input "true"
click at [205, 148] on button "Perform System Check" at bounding box center [194, 152] width 149 height 32
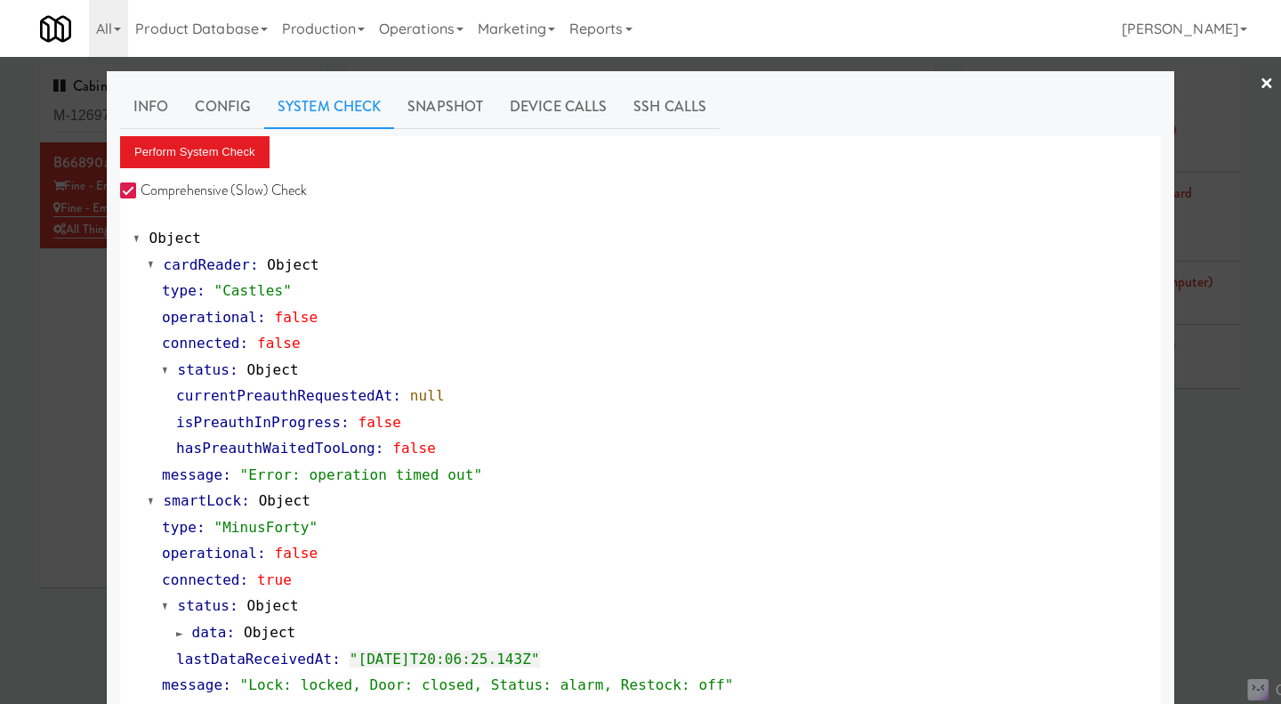
click at [88, 359] on div at bounding box center [640, 352] width 1281 height 704
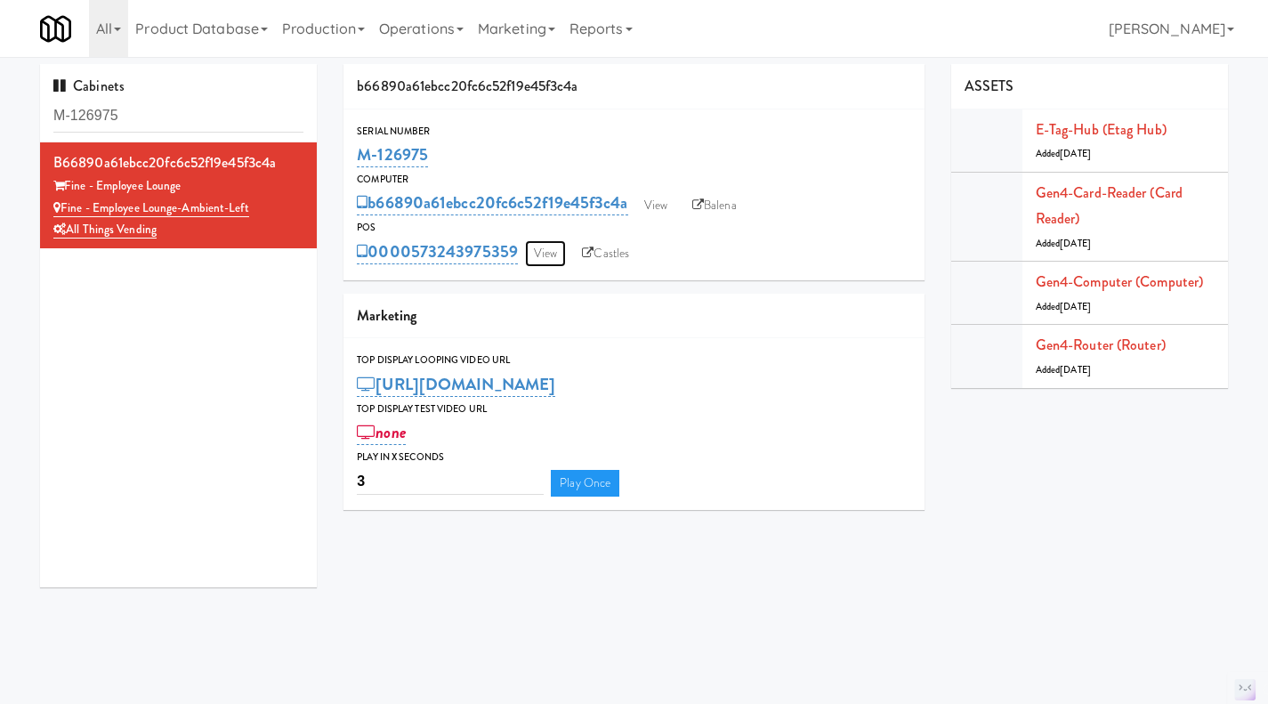
click at [560, 254] on link "View" at bounding box center [545, 253] width 41 height 27
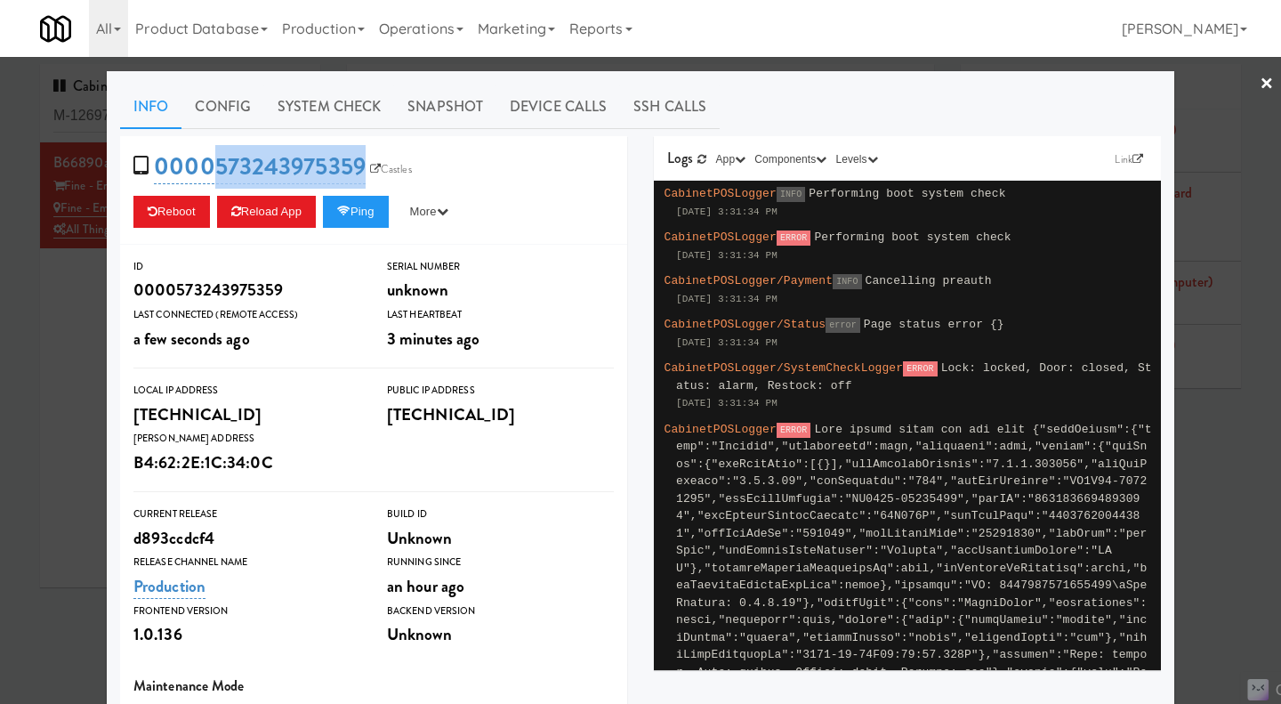
drag, startPoint x: 352, startPoint y: 184, endPoint x: 204, endPoint y: 180, distance: 148.6
click at [204, 180] on div "0000573243975359 Castles Reboot Reload App Ping More Ping Server Restart Server…" at bounding box center [373, 190] width 507 height 109
copy link "573243975359"
click at [52, 362] on div at bounding box center [640, 352] width 1281 height 704
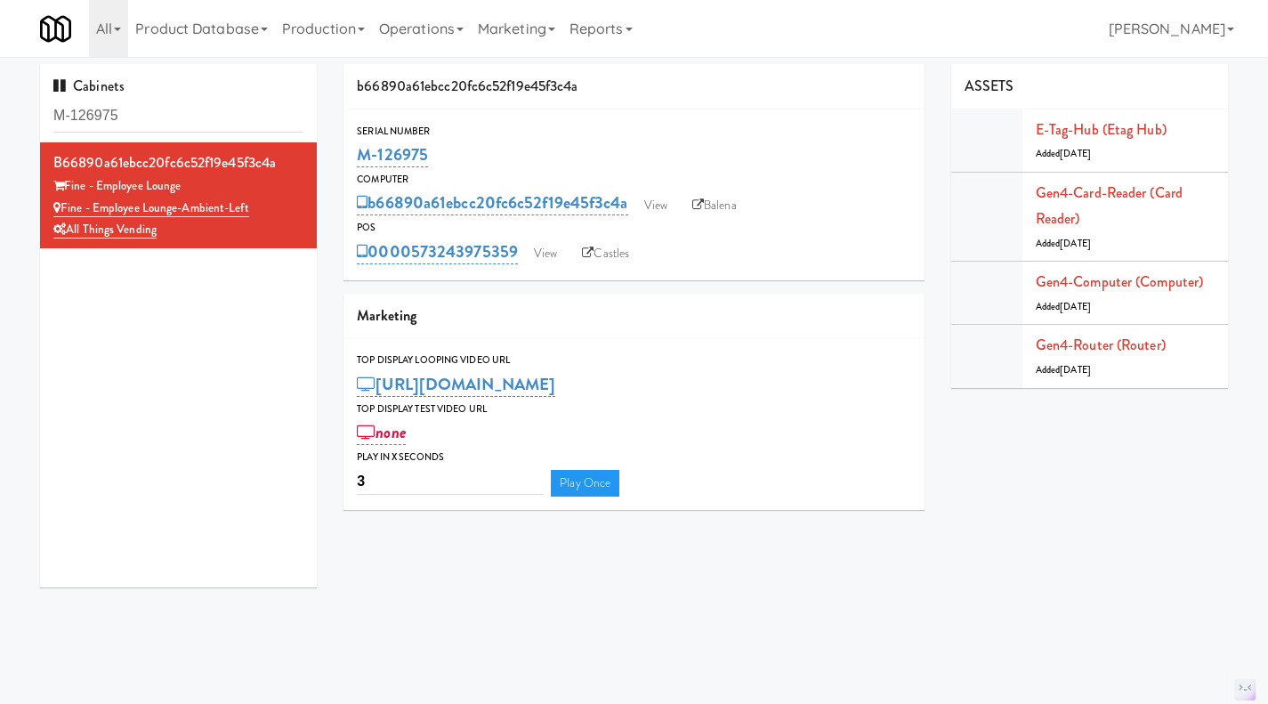
drag, startPoint x: 492, startPoint y: 162, endPoint x: 355, endPoint y: 161, distance: 137.0
click at [355, 161] on div "Serial Number M-126975" at bounding box center [633, 147] width 581 height 48
copy link "M-126975"
click at [663, 206] on link "View" at bounding box center [655, 205] width 41 height 27
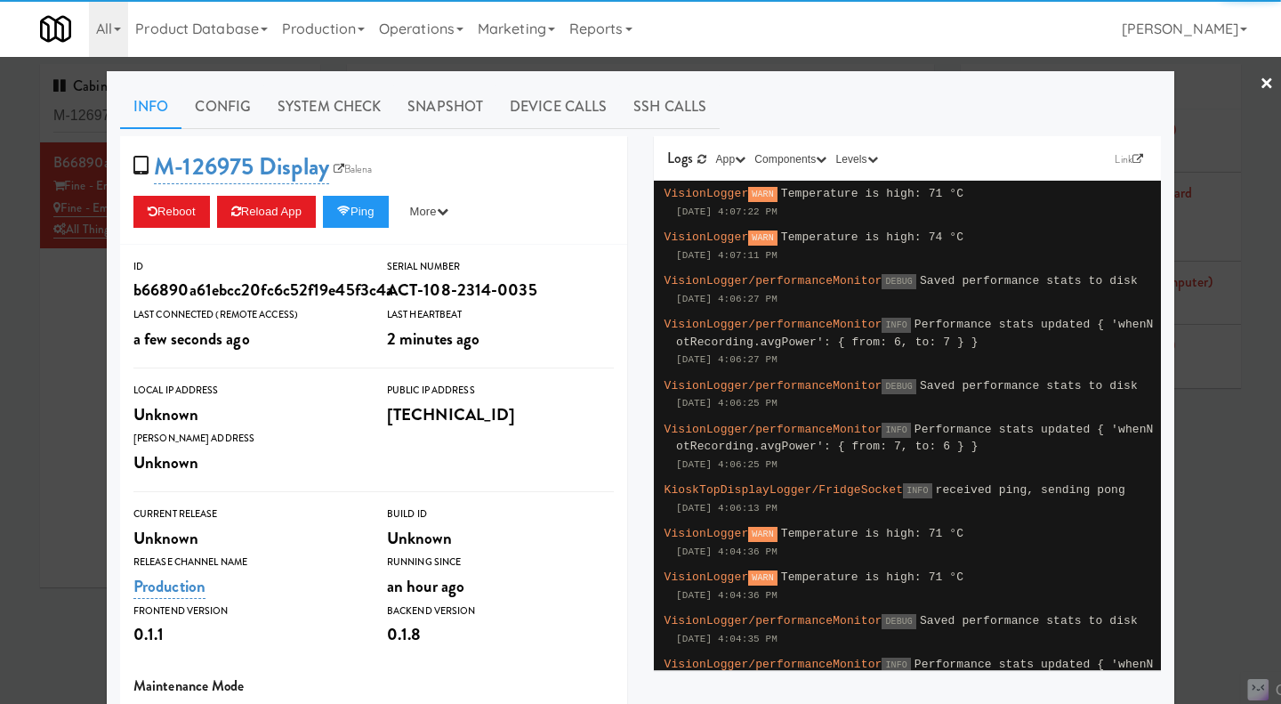
click at [302, 101] on link "System Check" at bounding box center [329, 107] width 130 height 44
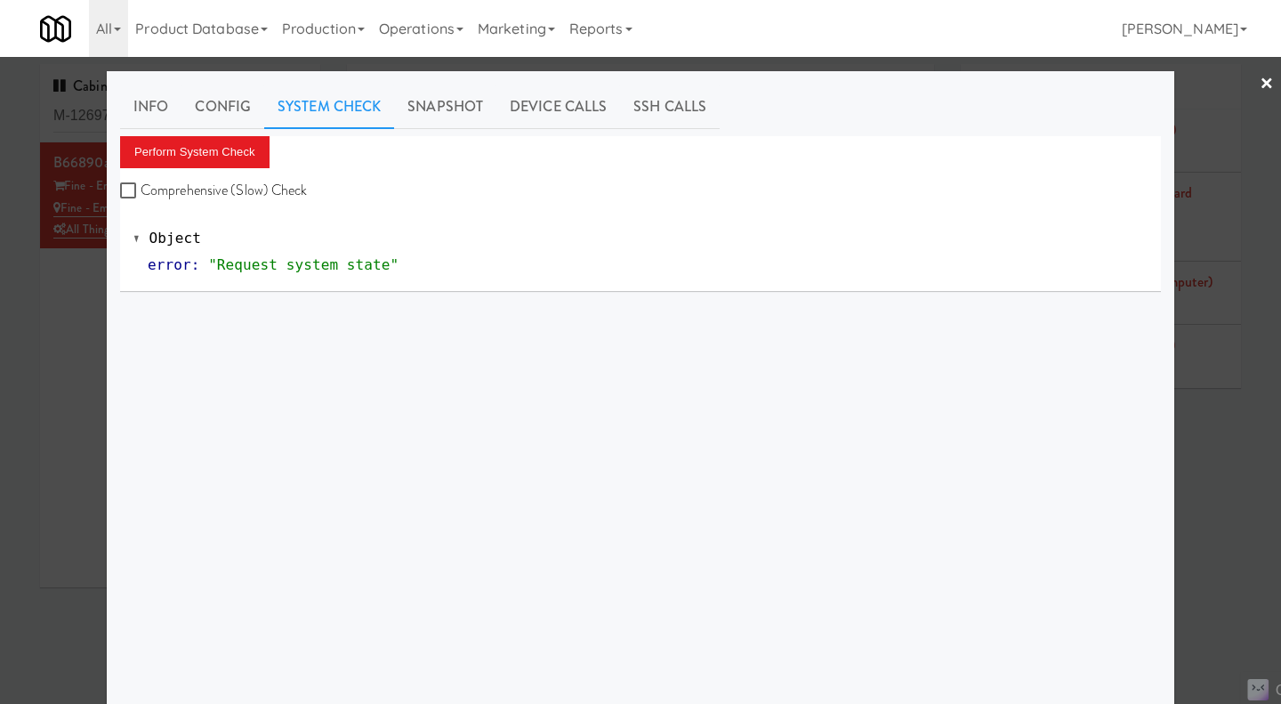
click at [247, 201] on label "Comprehensive (Slow) Check" at bounding box center [214, 190] width 188 height 27
click at [141, 198] on input "Comprehensive (Slow) Check" at bounding box center [130, 191] width 20 height 14
checkbox input "true"
click at [225, 154] on button "Perform System Check" at bounding box center [194, 152] width 149 height 32
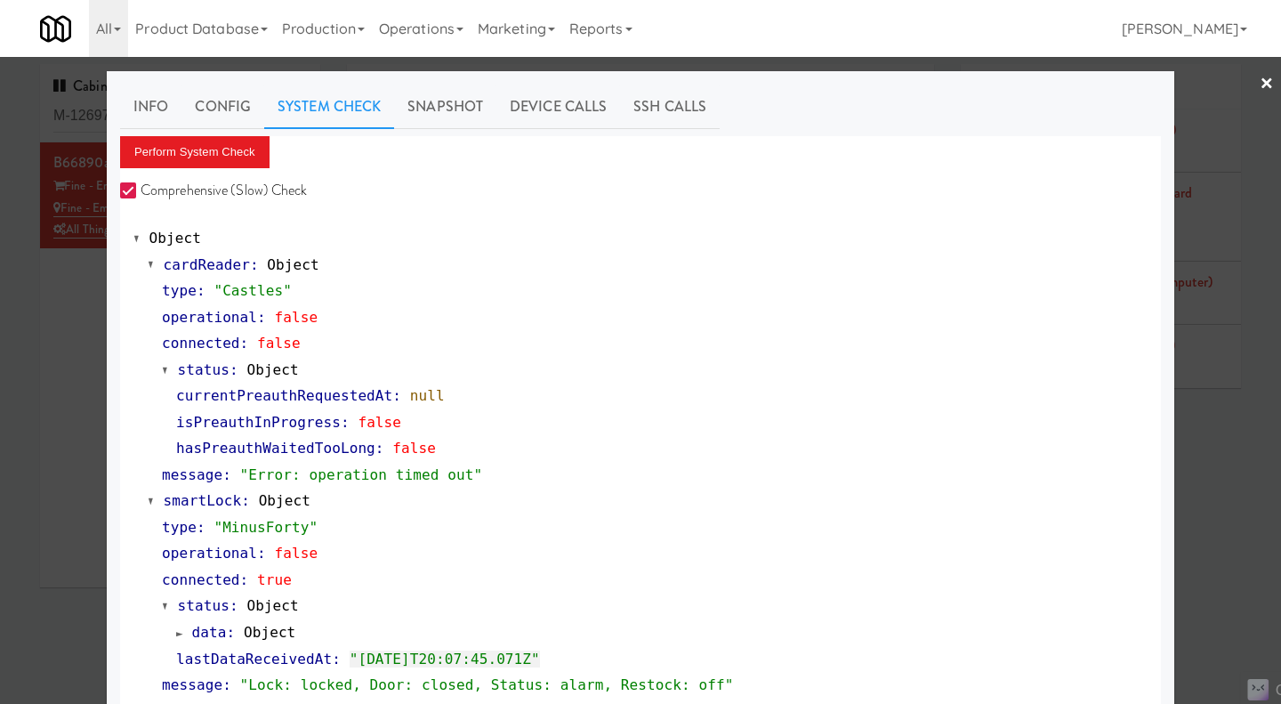
click at [64, 379] on div at bounding box center [640, 352] width 1281 height 704
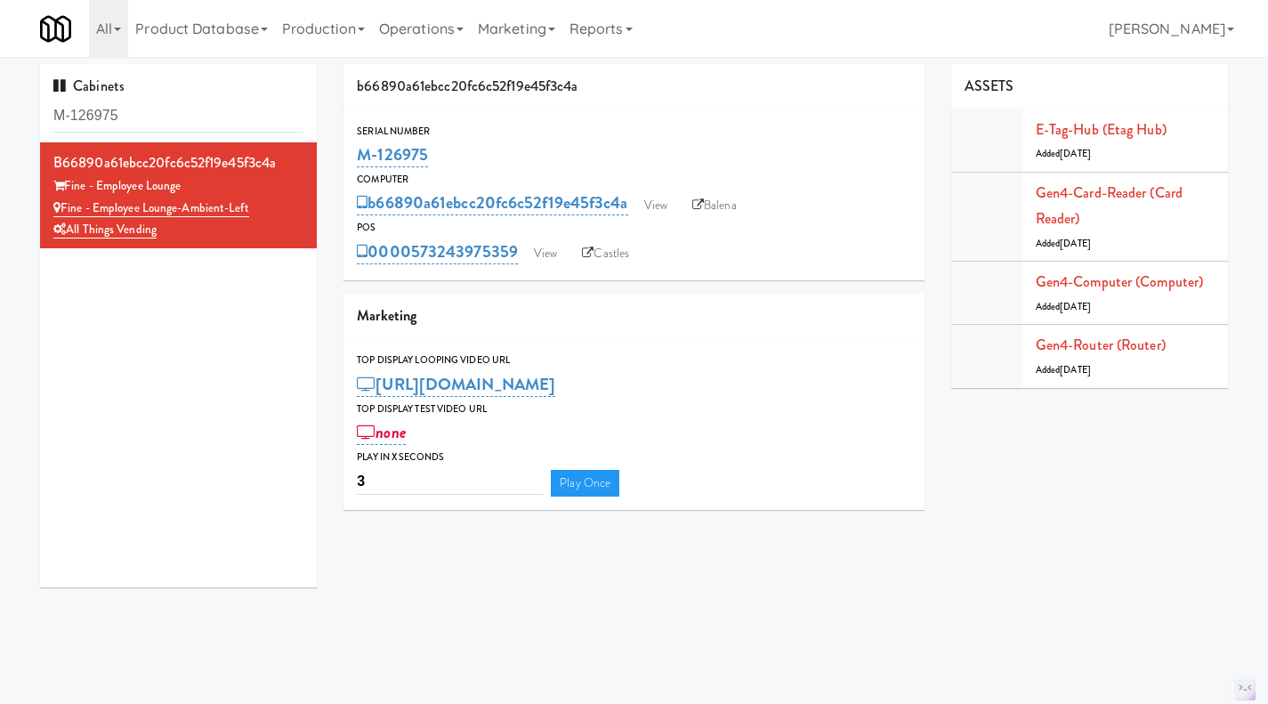
drag, startPoint x: 262, startPoint y: 208, endPoint x: 61, endPoint y: 208, distance: 201.0
click at [61, 208] on div "Fine - Employee Lounge-Ambient-Left" at bounding box center [178, 208] width 250 height 22
copy link "Fine - Employee Lounge-Ambient-Left"
click at [555, 245] on link "View" at bounding box center [545, 253] width 41 height 27
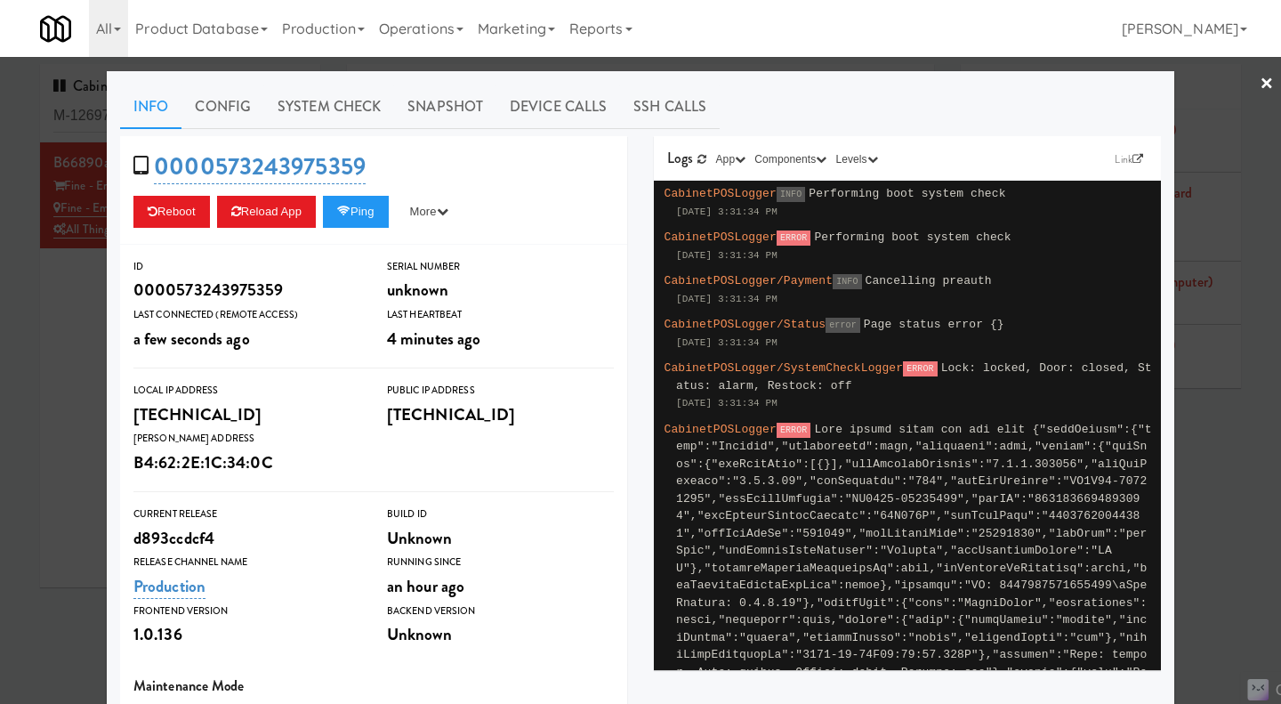
click at [57, 362] on div at bounding box center [640, 352] width 1281 height 704
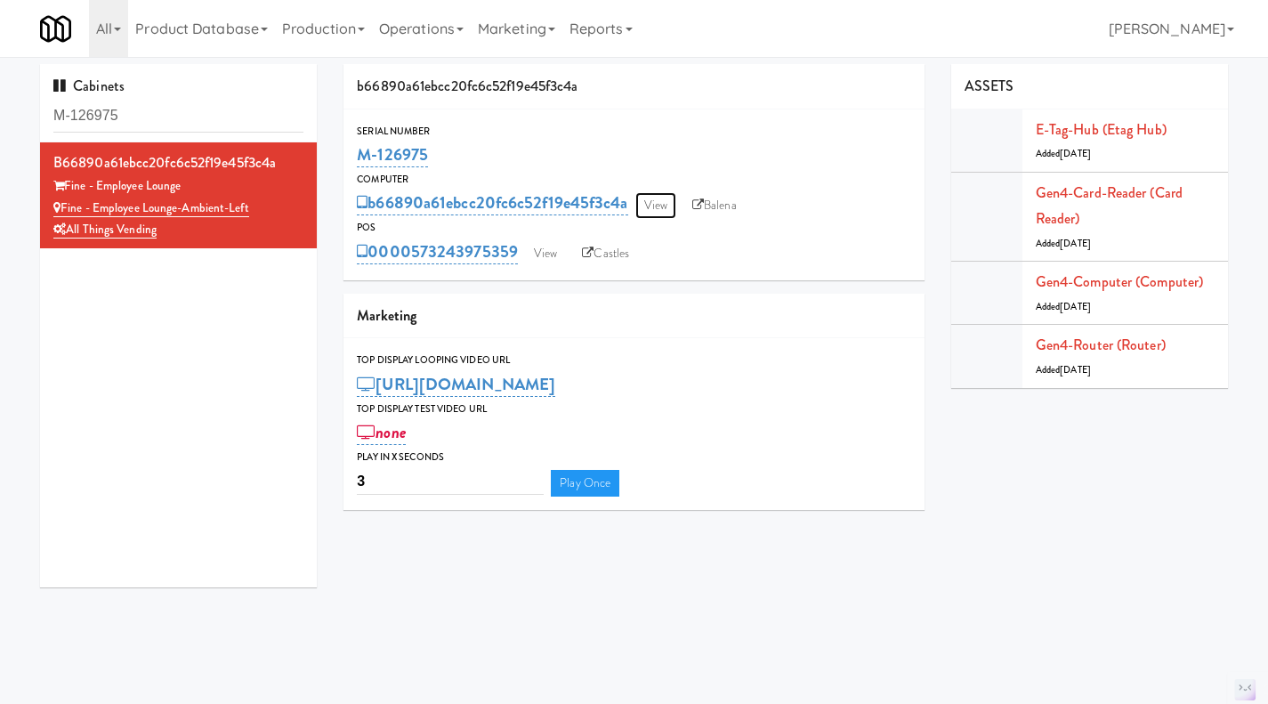
click at [667, 205] on link "View" at bounding box center [655, 205] width 41 height 27
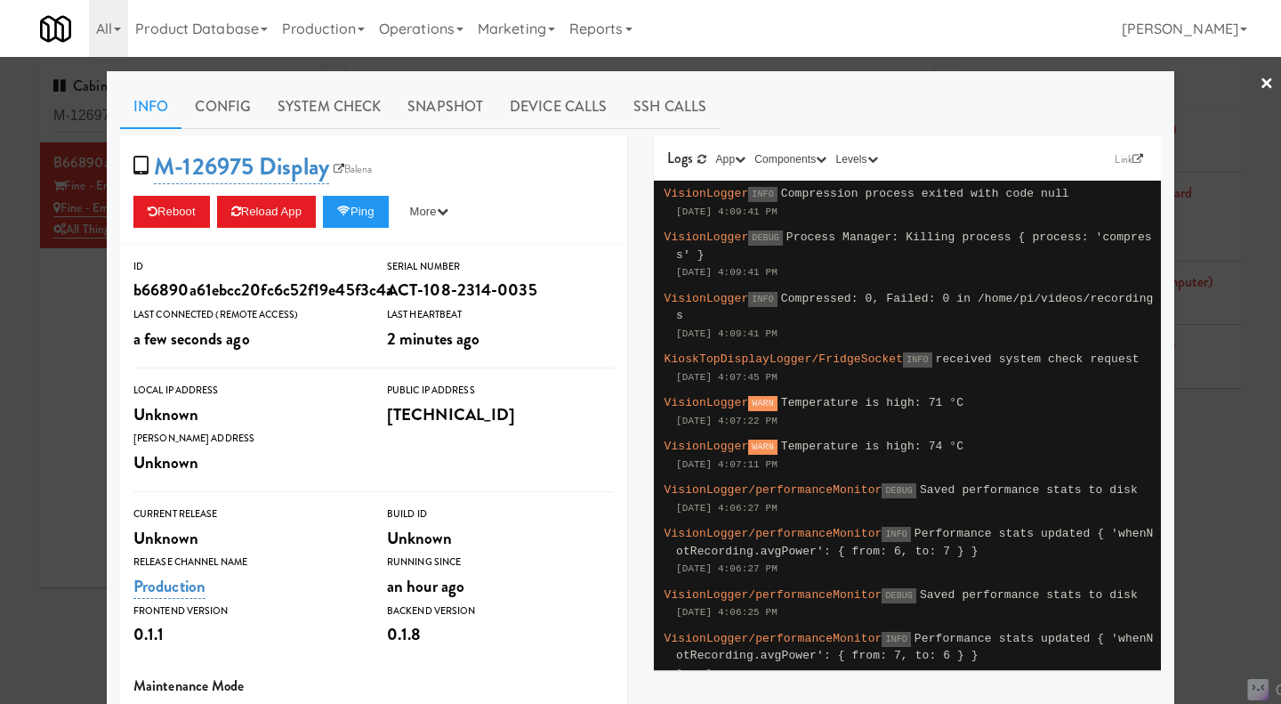
click at [289, 117] on link "System Check" at bounding box center [329, 107] width 130 height 44
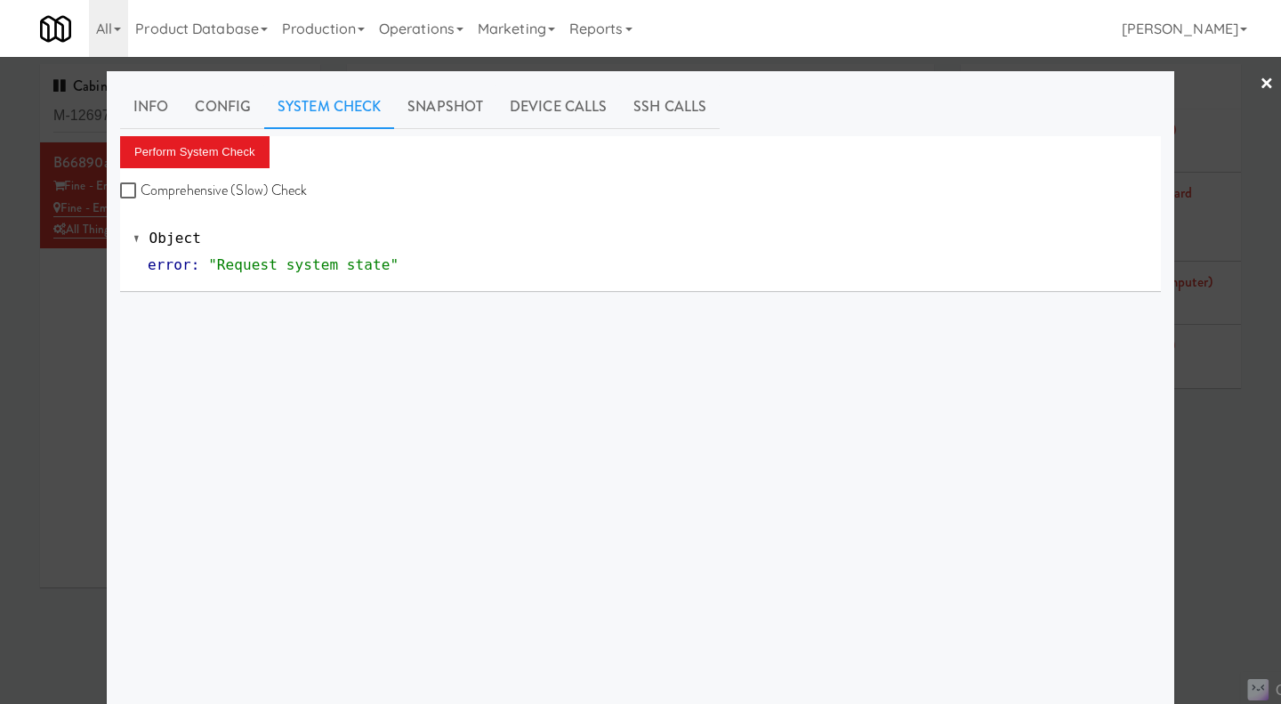
click at [252, 191] on label "Comprehensive (Slow) Check" at bounding box center [214, 190] width 188 height 27
click at [141, 191] on input "Comprehensive (Slow) Check" at bounding box center [130, 191] width 20 height 14
checkbox input "true"
click at [226, 155] on button "Perform System Check" at bounding box center [194, 152] width 149 height 32
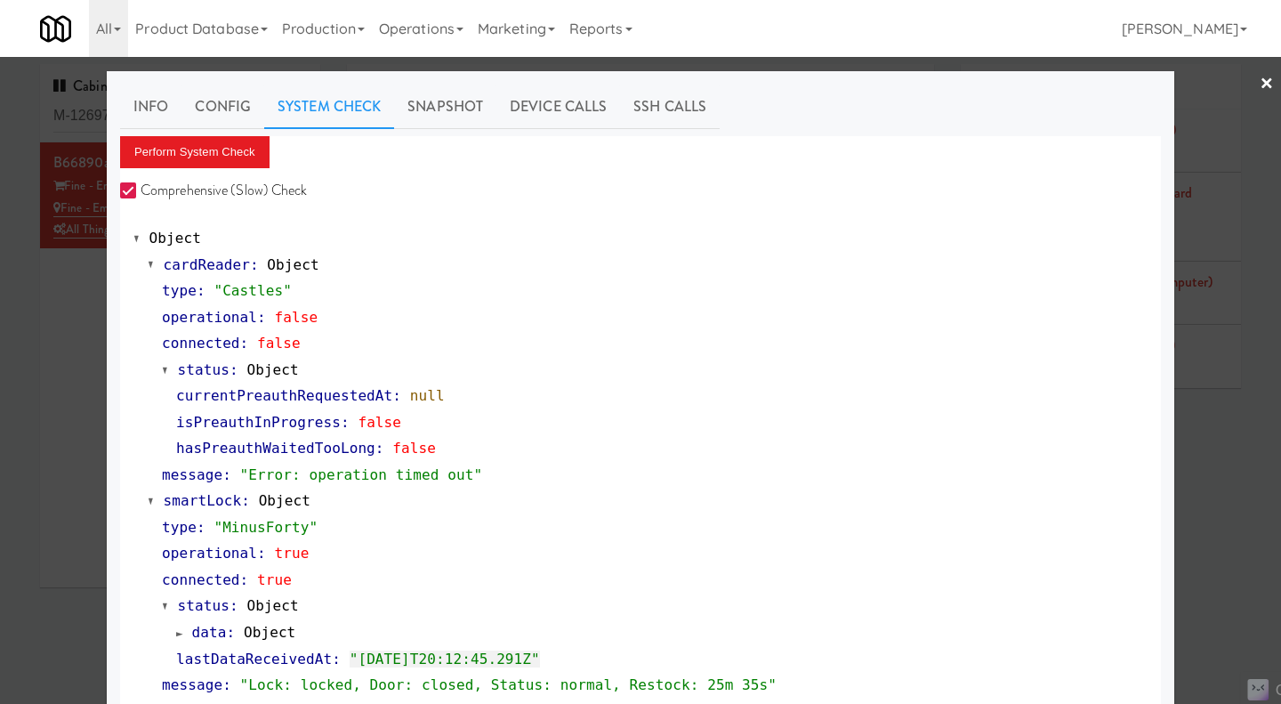
click at [80, 421] on div at bounding box center [640, 352] width 1281 height 704
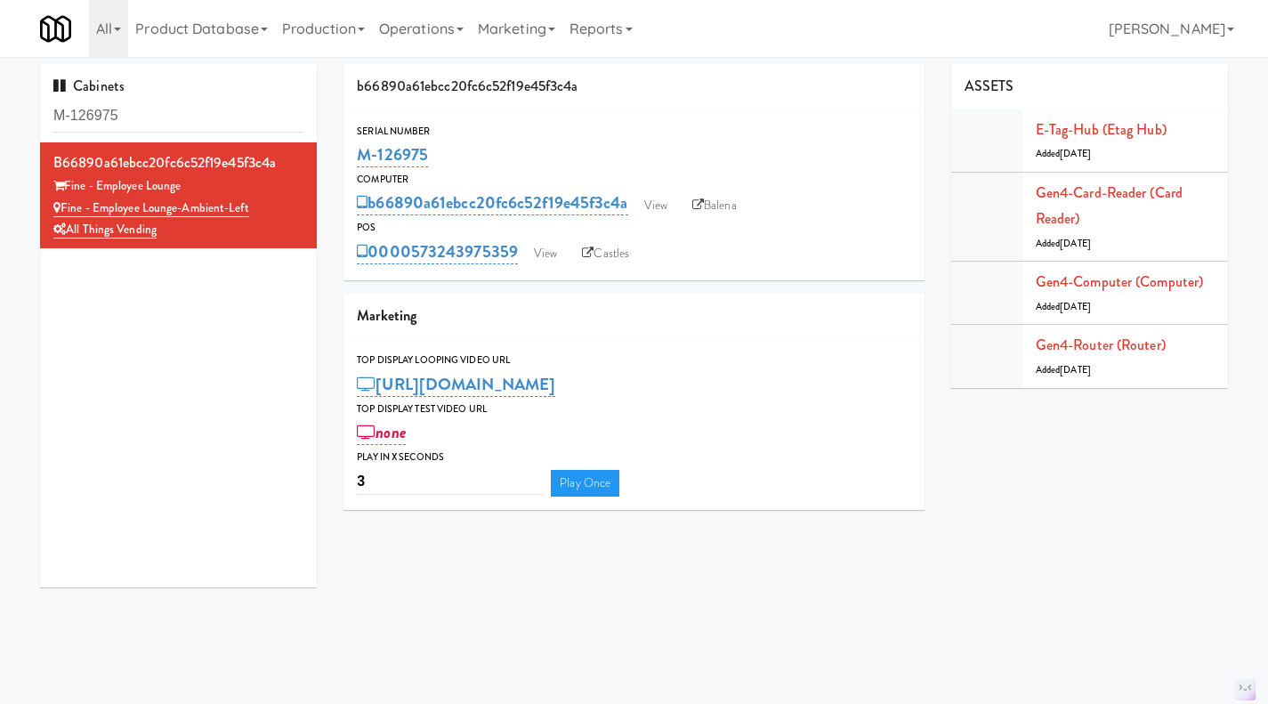
click at [721, 206] on link "Balena" at bounding box center [714, 205] width 62 height 27
click at [665, 204] on link "View" at bounding box center [655, 205] width 41 height 27
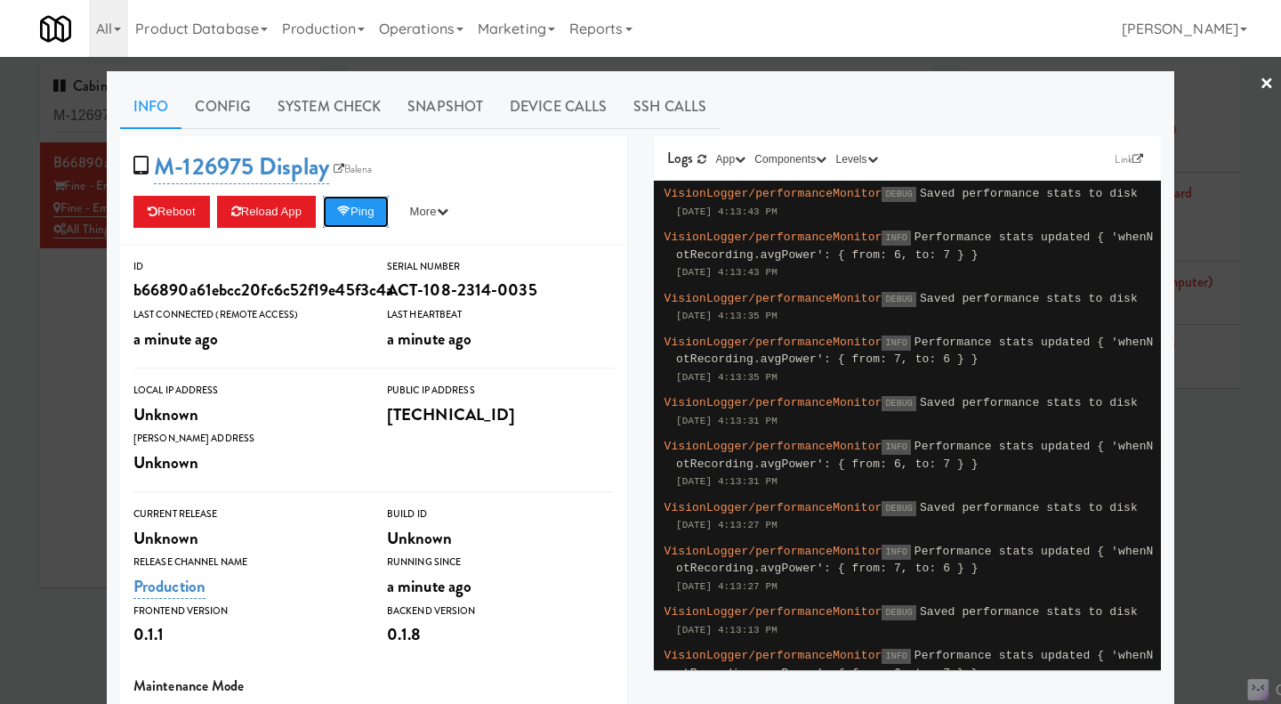
click at [354, 218] on button "Ping" at bounding box center [356, 212] width 66 height 32
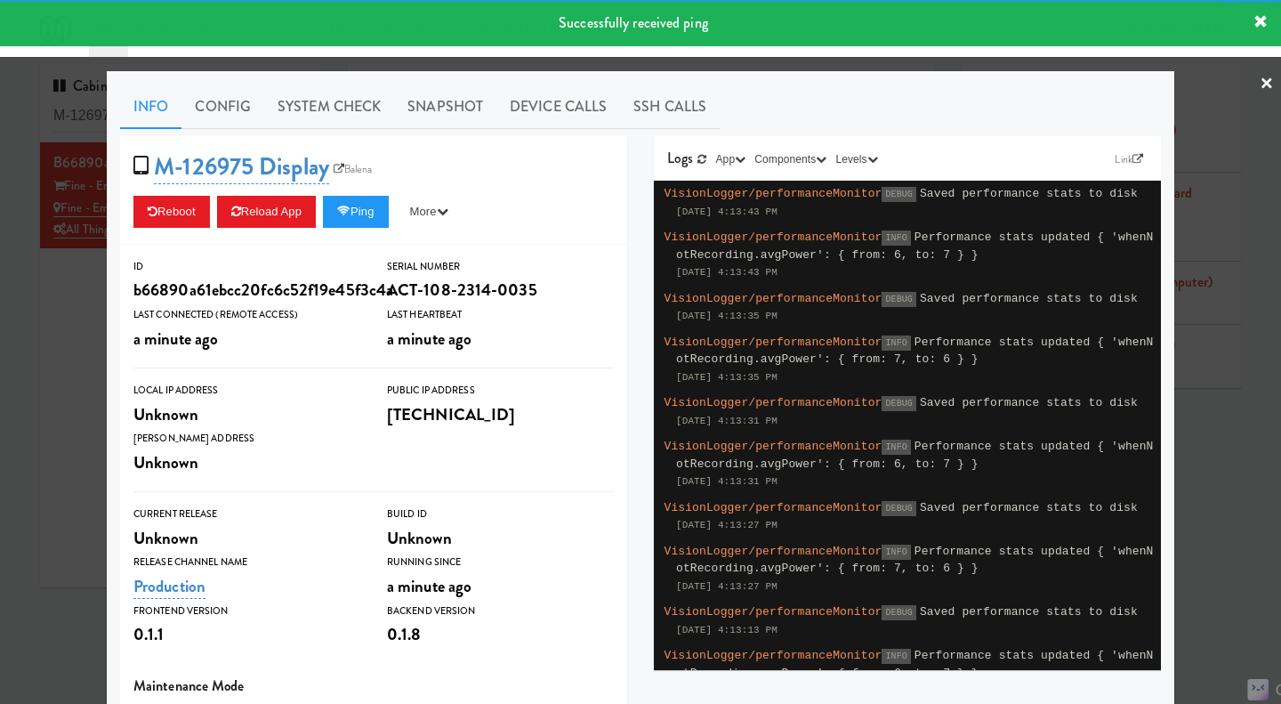
click at [333, 114] on link "System Check" at bounding box center [329, 107] width 130 height 44
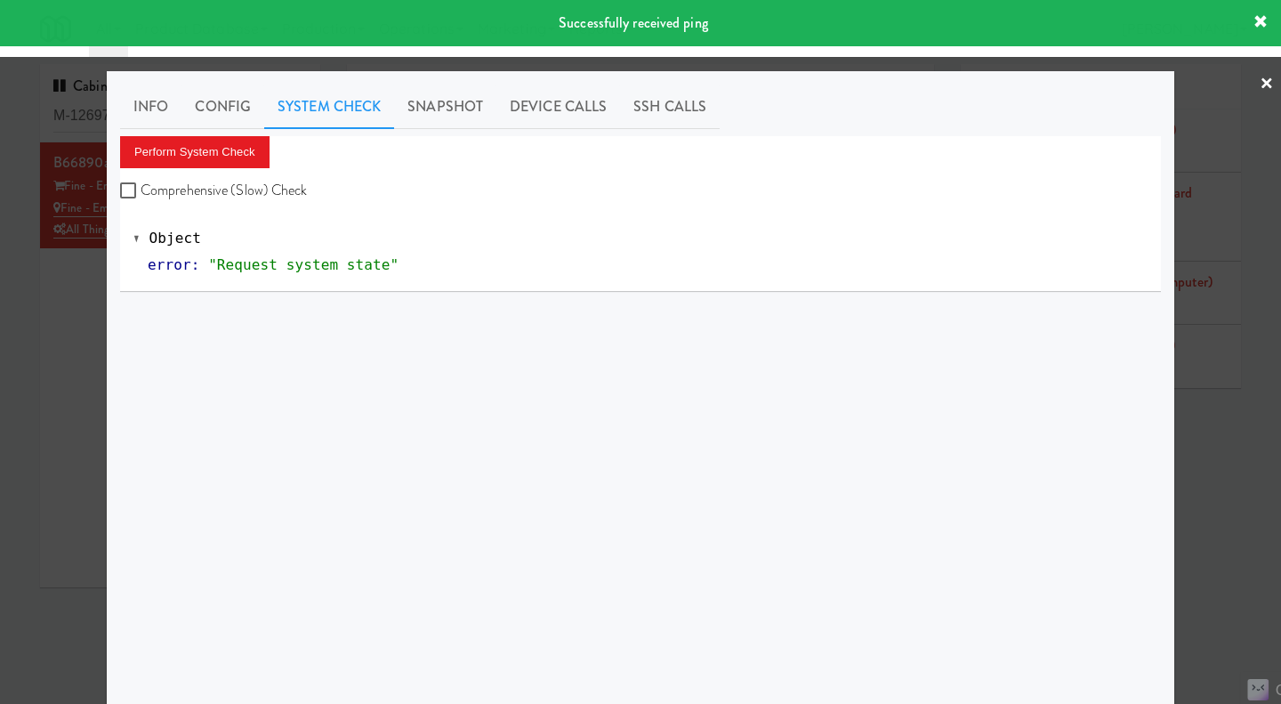
click at [222, 191] on label "Comprehensive (Slow) Check" at bounding box center [214, 190] width 188 height 27
click at [141, 191] on input "Comprehensive (Slow) Check" at bounding box center [130, 191] width 20 height 14
checkbox input "true"
click at [205, 133] on div "Info Config System Check Snapshot Device Calls SSH Calls Perform System Check C…" at bounding box center [640, 444] width 1041 height 719
click at [219, 141] on button "Perform System Check" at bounding box center [194, 152] width 149 height 32
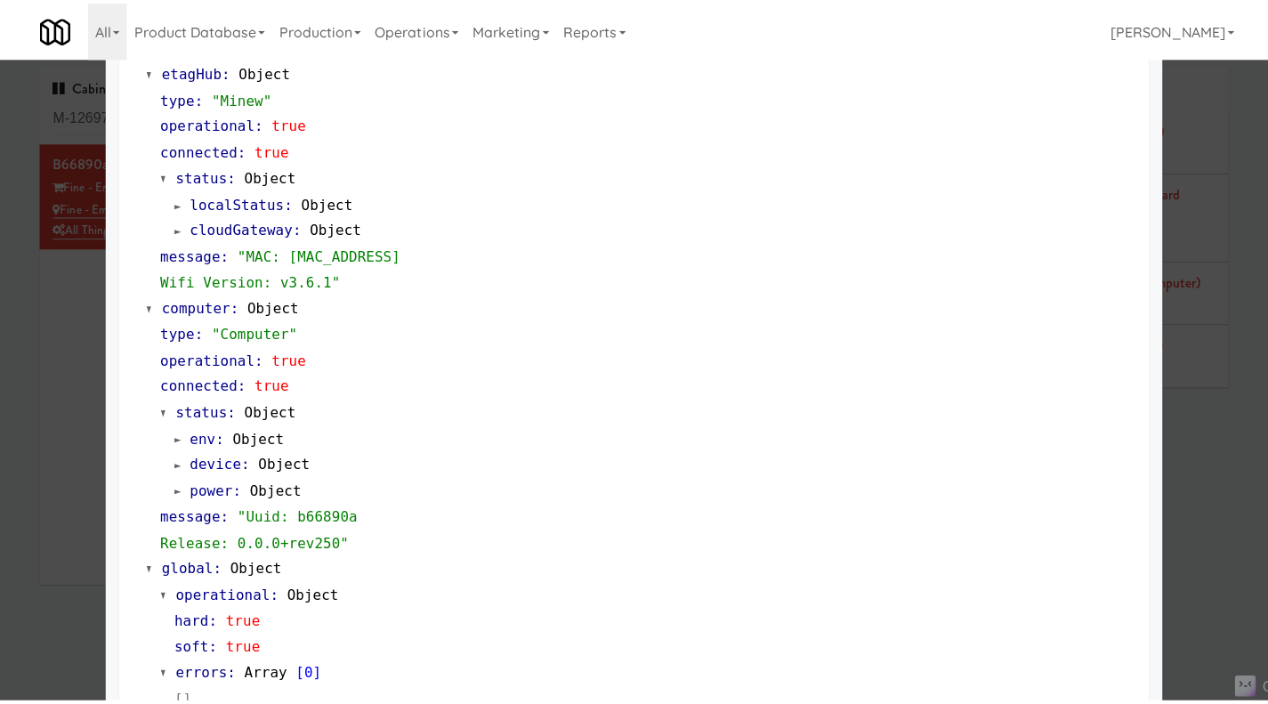
scroll to position [1492, 0]
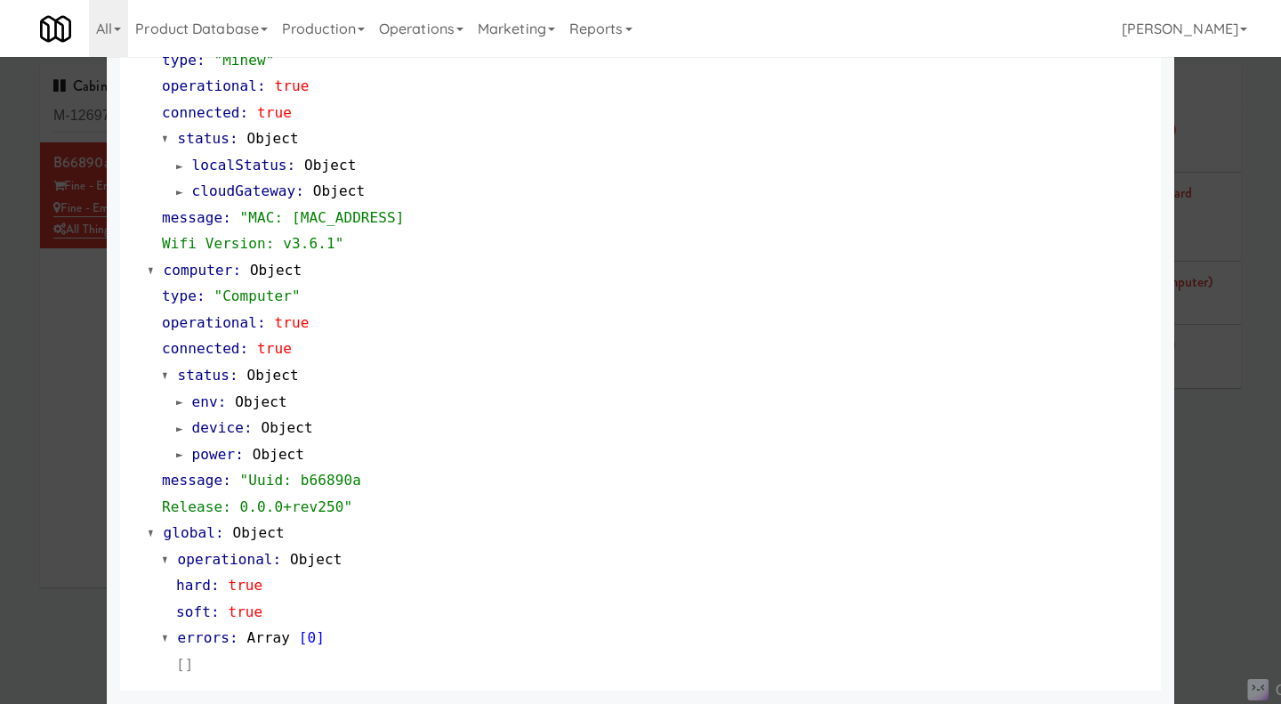
click at [1192, 520] on div at bounding box center [640, 352] width 1281 height 704
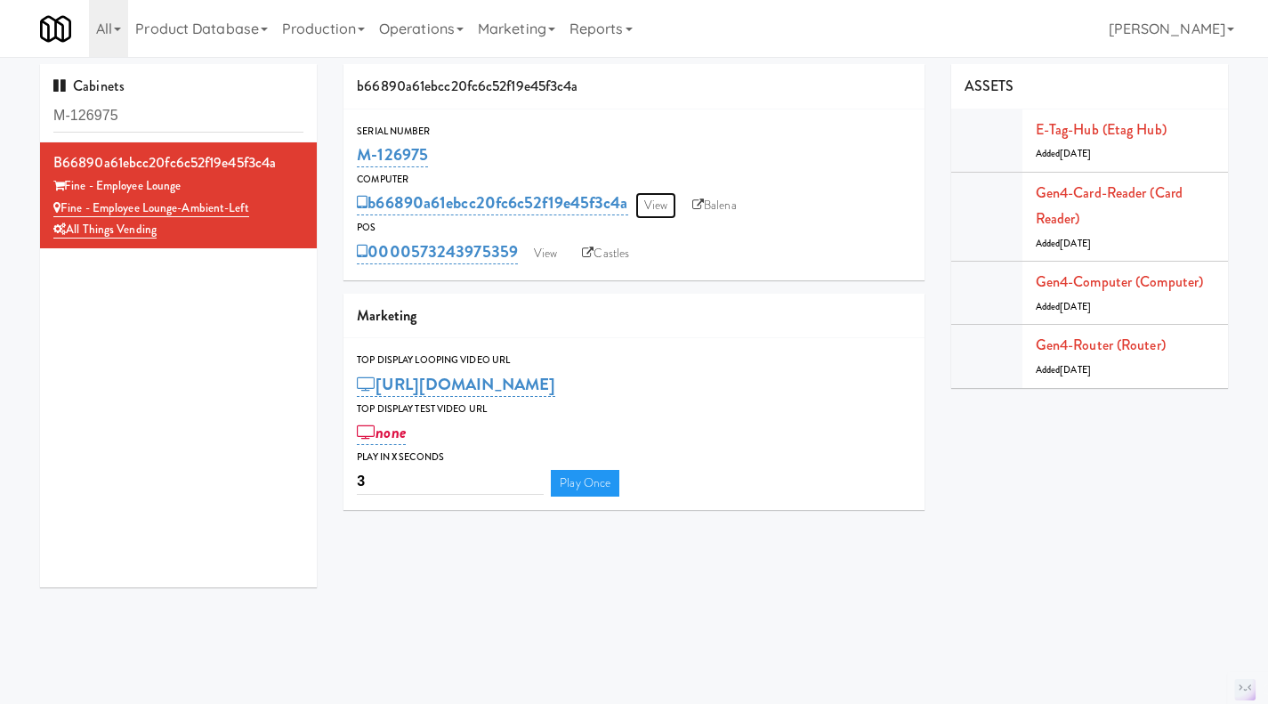
click at [657, 209] on link "View" at bounding box center [655, 205] width 41 height 27
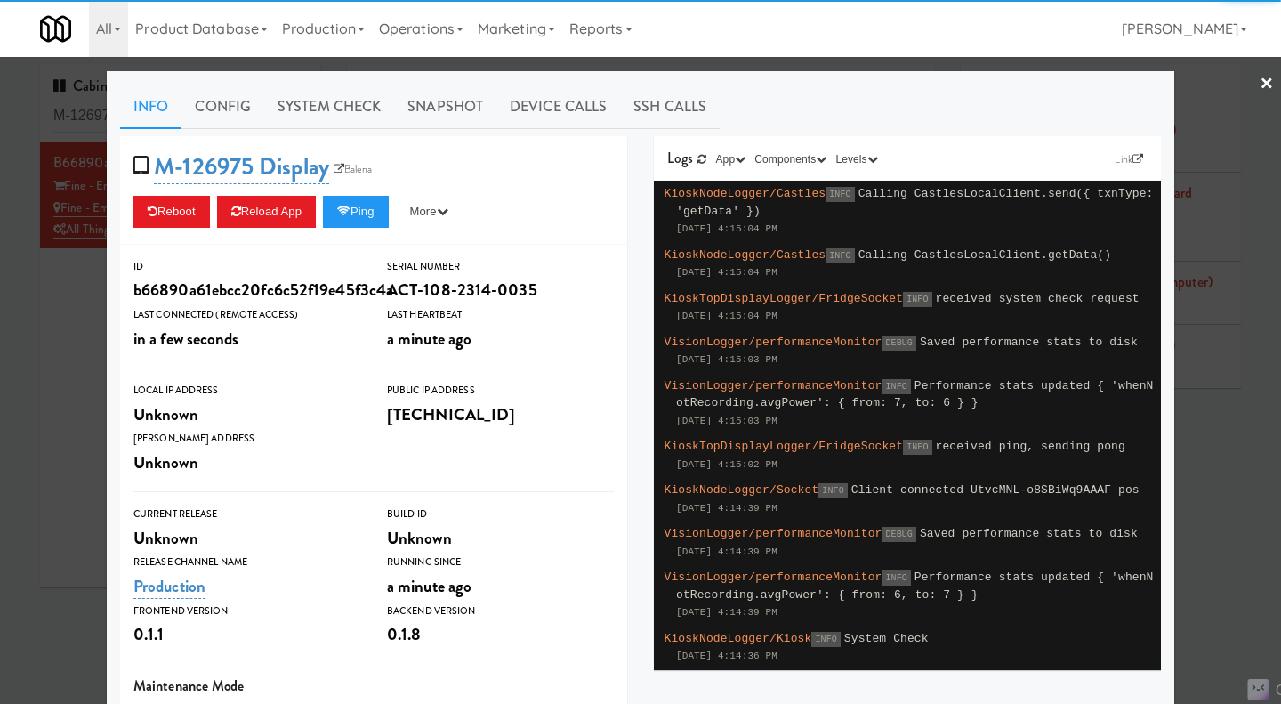
click at [334, 117] on link "System Check" at bounding box center [329, 107] width 130 height 44
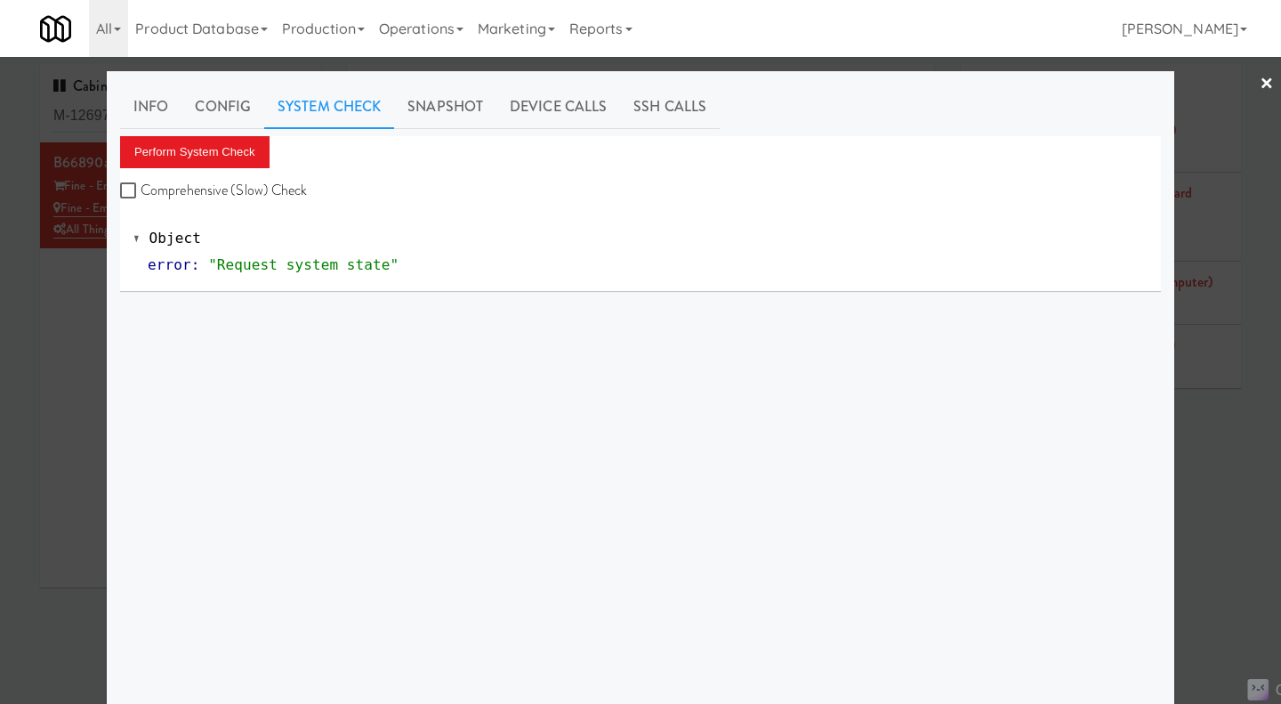
click at [279, 184] on label "Comprehensive (Slow) Check" at bounding box center [214, 190] width 188 height 27
click at [141, 184] on input "Comprehensive (Slow) Check" at bounding box center [130, 191] width 20 height 14
checkbox input "true"
click at [258, 151] on button "Perform System Check" at bounding box center [194, 152] width 149 height 32
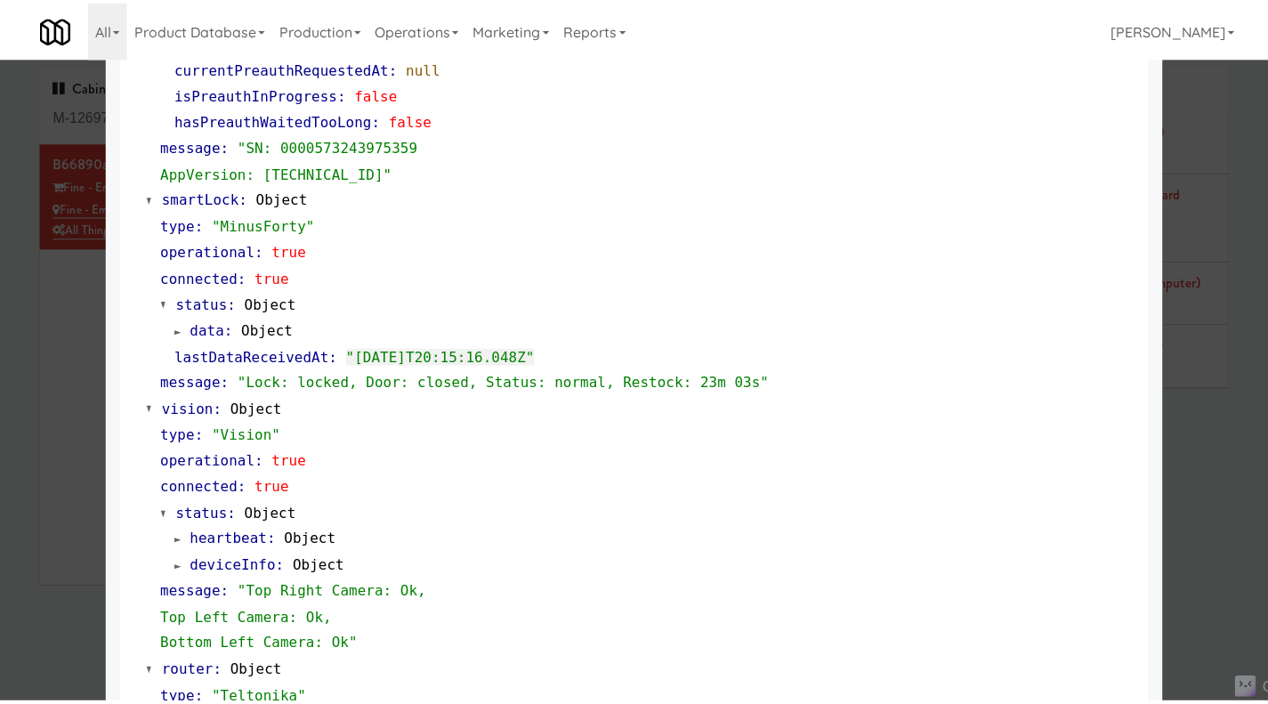
scroll to position [355, 0]
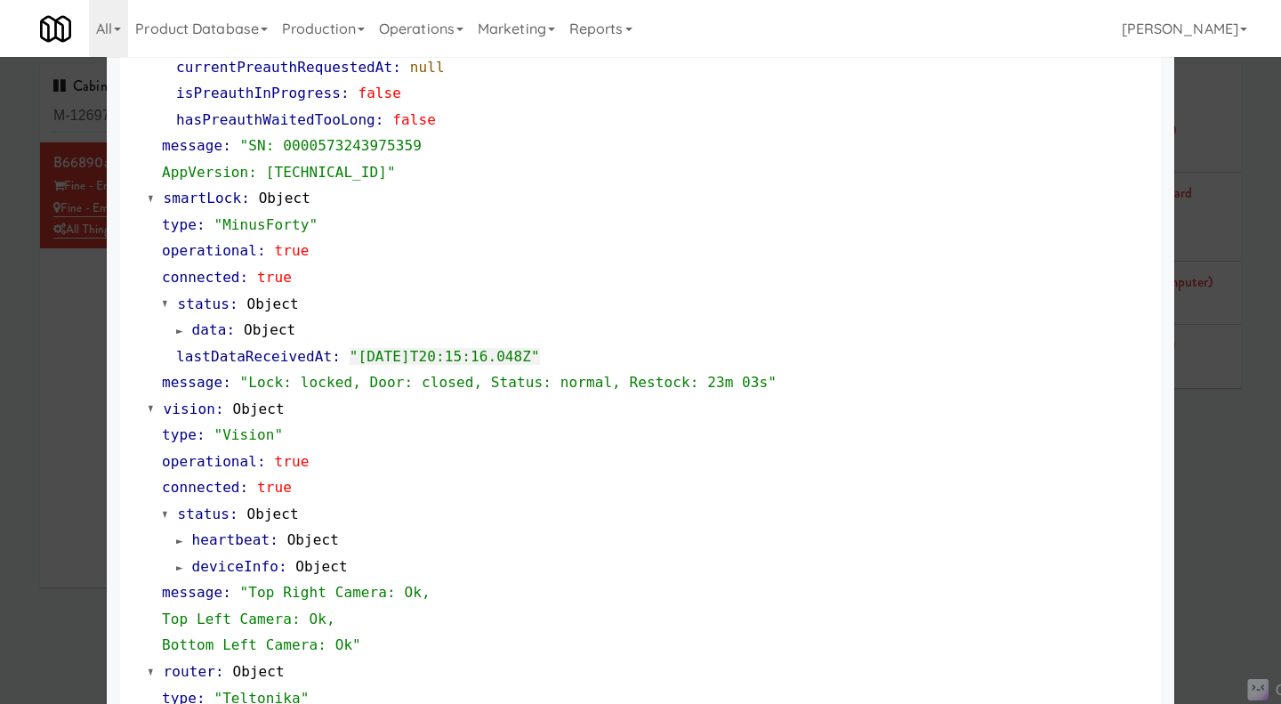
click at [1208, 440] on div at bounding box center [640, 352] width 1281 height 704
